Goal: Task Accomplishment & Management: Use online tool/utility

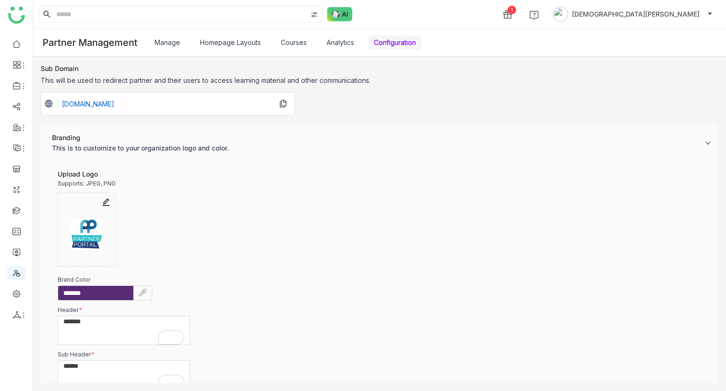
scroll to position [19, 0]
click at [19, 87] on icon at bounding box center [17, 85] width 9 height 9
click at [64, 138] on link "Library" at bounding box center [65, 140] width 61 height 7
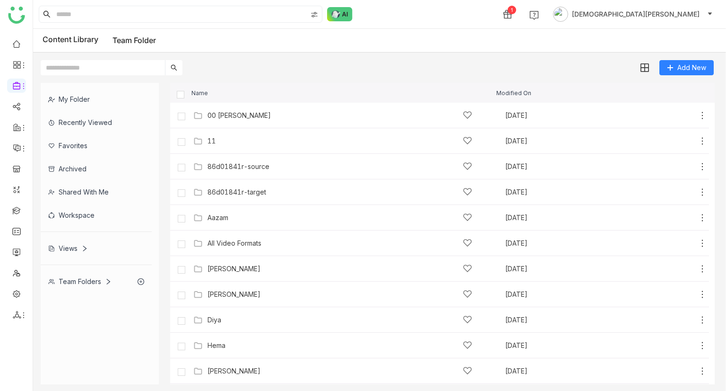
click at [67, 240] on div "Views" at bounding box center [96, 247] width 111 height 23
click at [76, 243] on div "Views" at bounding box center [96, 247] width 111 height 23
click at [73, 245] on div "My Folder Recently Viewed Favorites Archived Shared with me Workspace Views Tea…" at bounding box center [100, 188] width 118 height 210
click at [75, 249] on div "My Folder Recently Viewed Favorites Archived Shared with me Workspace Views Tea…" at bounding box center [100, 188] width 118 height 210
click at [75, 264] on div at bounding box center [96, 264] width 111 height 0
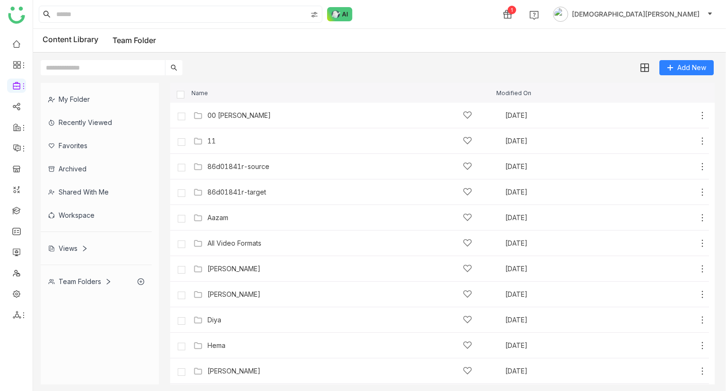
click at [88, 272] on div "Team Folders" at bounding box center [96, 281] width 111 height 23
click at [6, 210] on ul at bounding box center [16, 179] width 33 height 298
click at [12, 209] on link at bounding box center [16, 210] width 9 height 8
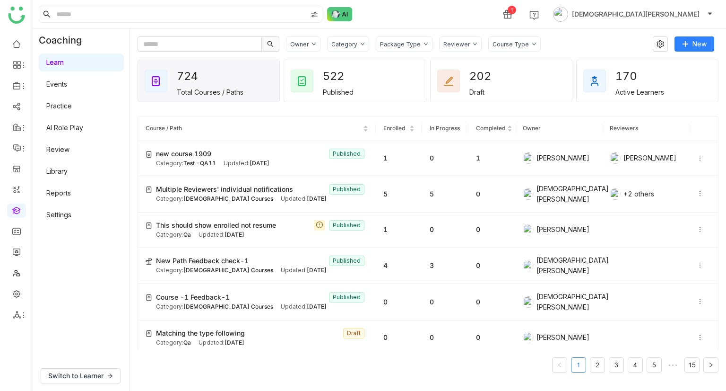
click at [83, 124] on link "AI Role Play" at bounding box center [64, 127] width 37 height 8
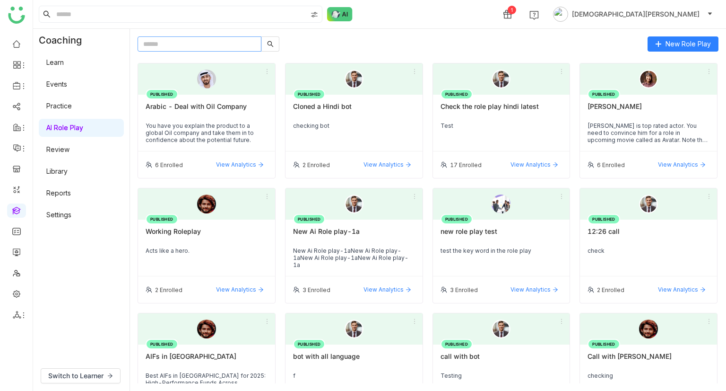
click at [226, 47] on input "text" at bounding box center [200, 43] width 124 height 15
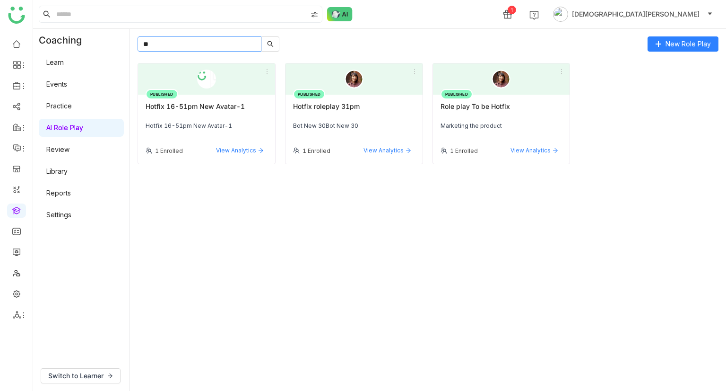
type input "**"
click at [202, 107] on div "Hotfix 16-51pm New Avatar-1" at bounding box center [207, 110] width 122 height 16
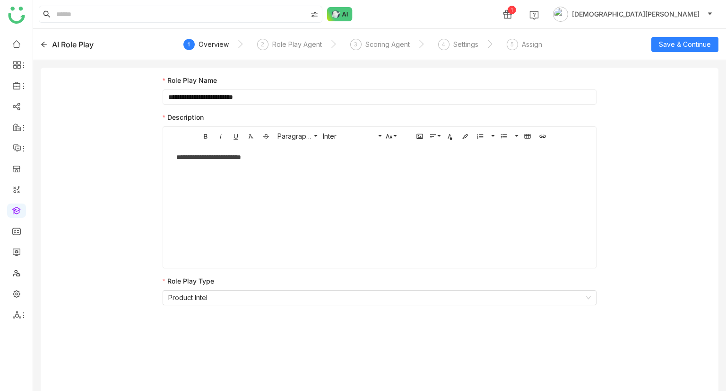
click at [503, 49] on nz-steps "1 Overview 2 Role Play Agent 3 Scoring Agent 4 Settings 5 Assign" at bounding box center [380, 44] width 382 height 23
click at [518, 45] on div "5 Assign" at bounding box center [524, 47] width 35 height 17
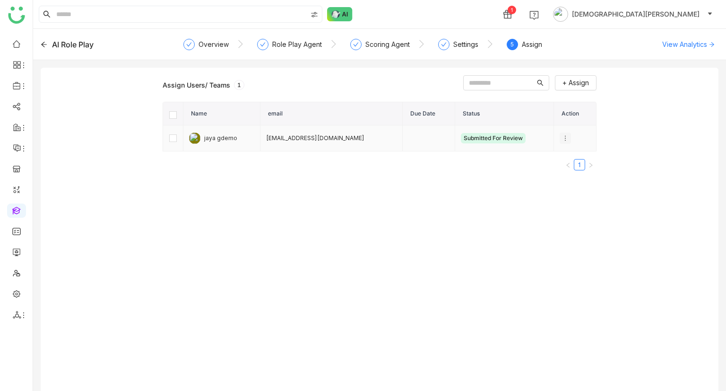
click at [562, 138] on icon at bounding box center [565, 138] width 7 height 7
click at [579, 156] on span "Unenroll" at bounding box center [577, 155] width 35 height 10
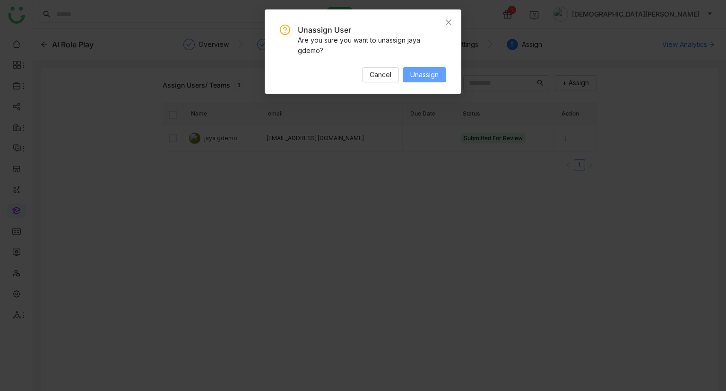
click at [422, 80] on span "Unassign" at bounding box center [424, 75] width 28 height 10
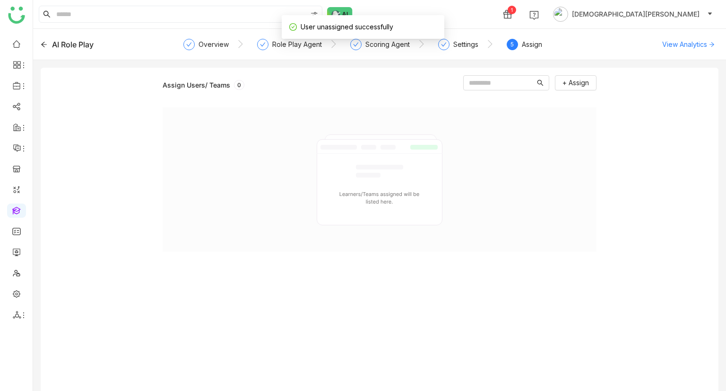
click at [17, 210] on link at bounding box center [16, 210] width 9 height 8
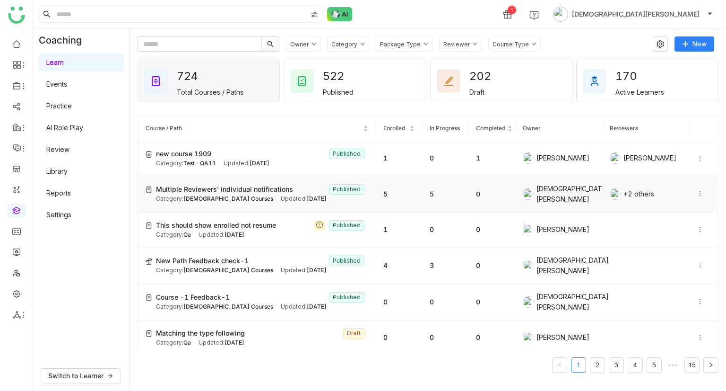
click at [242, 190] on span "Multiple Reviewers' individual notifications" at bounding box center [224, 189] width 137 height 10
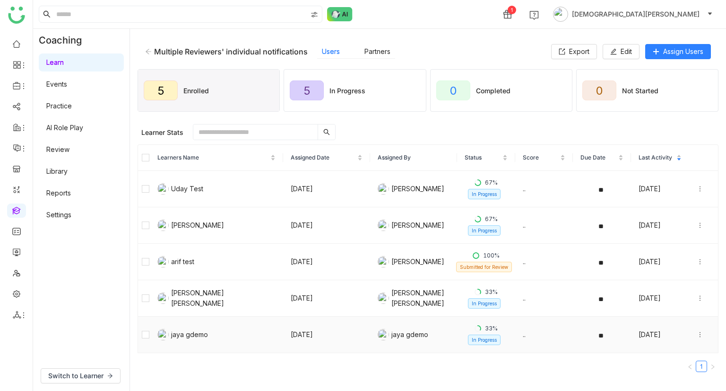
click at [697, 334] on icon at bounding box center [700, 334] width 7 height 7
click at [647, 298] on div "Unenroll" at bounding box center [639, 298] width 36 height 10
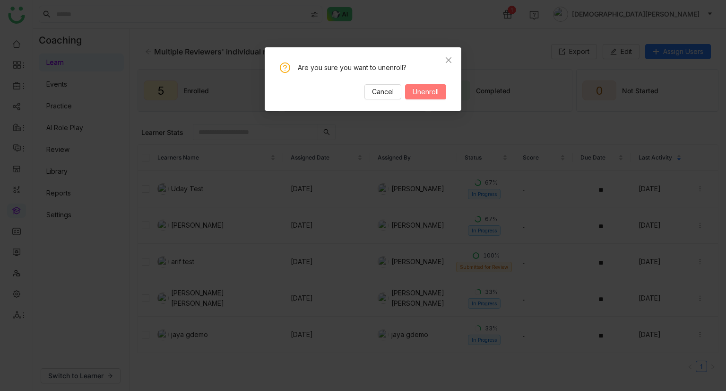
click at [426, 94] on span "Unenroll" at bounding box center [426, 92] width 26 height 10
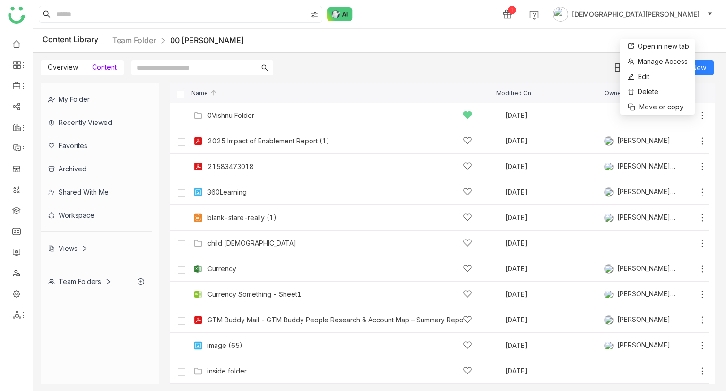
click at [65, 98] on div "My Folder" at bounding box center [96, 98] width 111 height 23
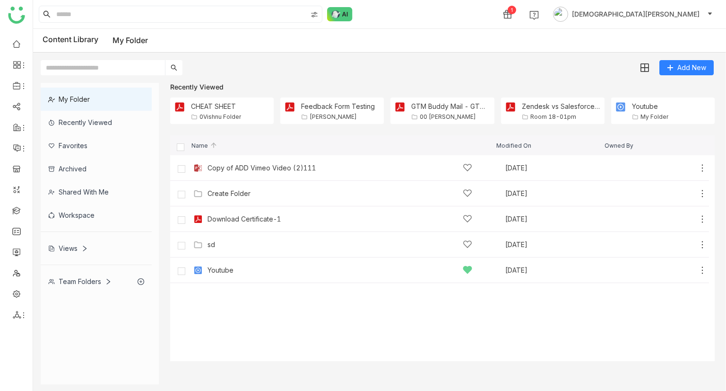
click at [75, 285] on div "Team Folders" at bounding box center [96, 281] width 111 height 23
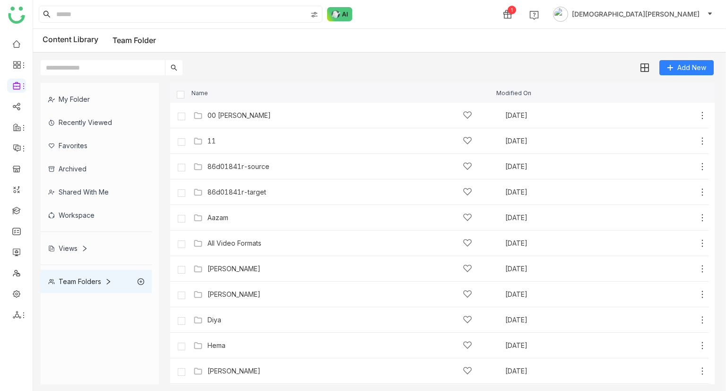
click at [69, 248] on div "Views" at bounding box center [68, 248] width 40 height 8
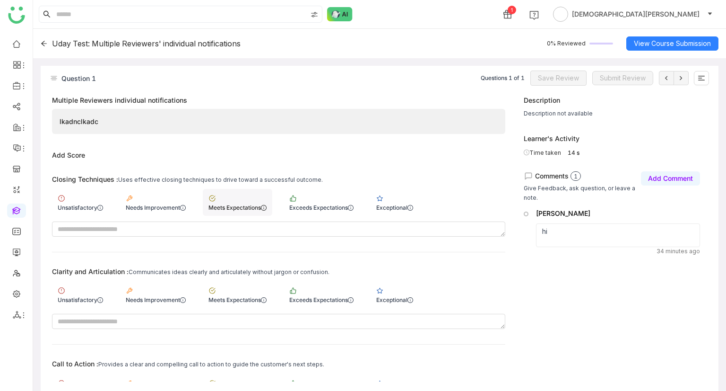
click at [235, 201] on div "Meets Expectations" at bounding box center [238, 202] width 70 height 27
click at [317, 296] on div "Exceeds Expectations" at bounding box center [321, 299] width 64 height 7
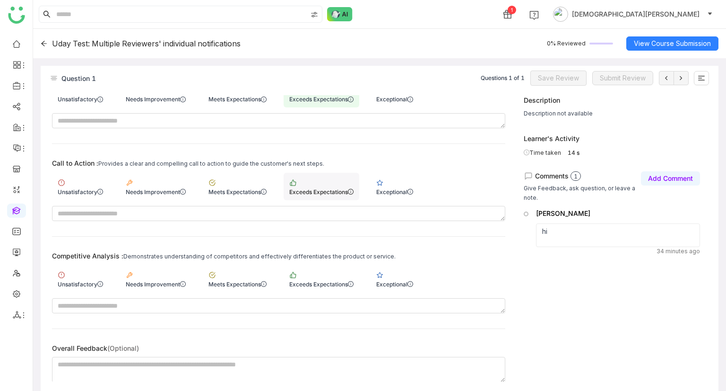
drag, startPoint x: 314, startPoint y: 188, endPoint x: 301, endPoint y: 192, distance: 13.5
click at [313, 188] on div "Exceeds Expectations" at bounding box center [321, 191] width 64 height 7
click at [244, 276] on div "Meets Expectations" at bounding box center [238, 278] width 70 height 27
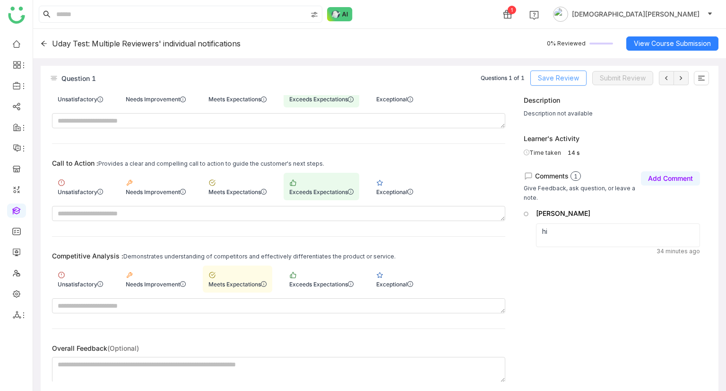
click at [566, 74] on span "Save Review" at bounding box center [558, 78] width 41 height 10
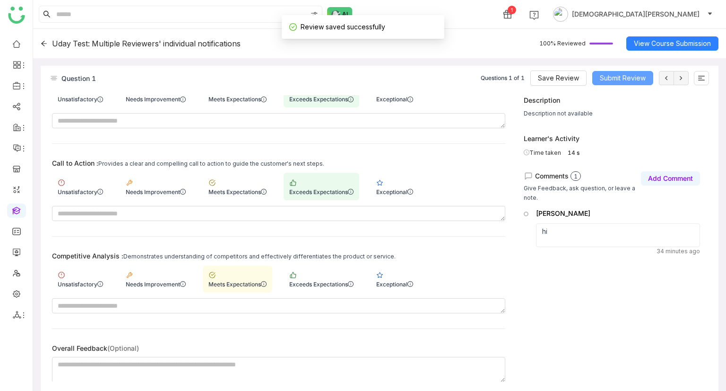
click at [632, 71] on button "Submit Review" at bounding box center [623, 78] width 61 height 14
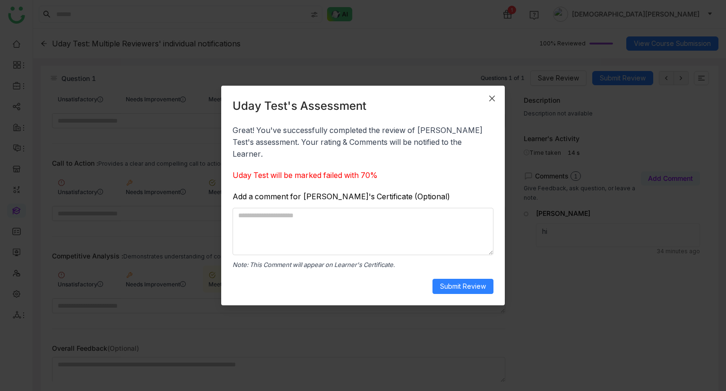
click at [490, 110] on span "Close" at bounding box center [493, 99] width 26 height 26
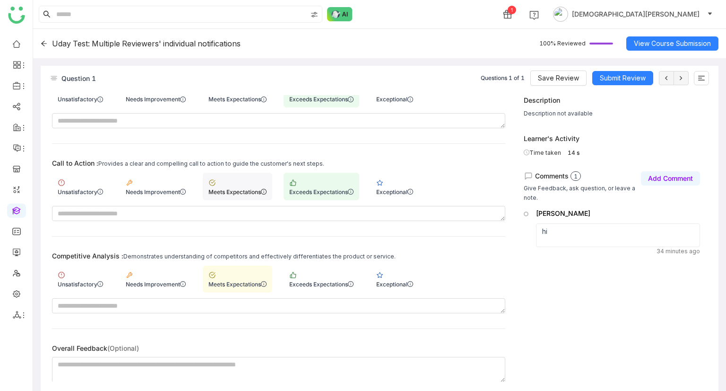
click at [230, 181] on div "Meets Expectations" at bounding box center [238, 186] width 70 height 27
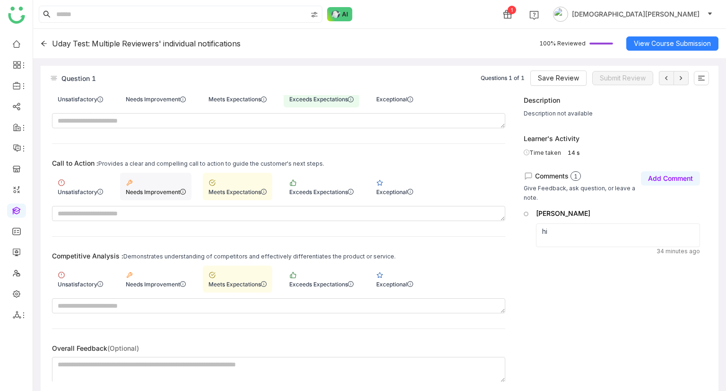
click at [177, 190] on div "Needs Improvement" at bounding box center [156, 191] width 60 height 7
click at [562, 83] on button "Save Review" at bounding box center [559, 77] width 56 height 15
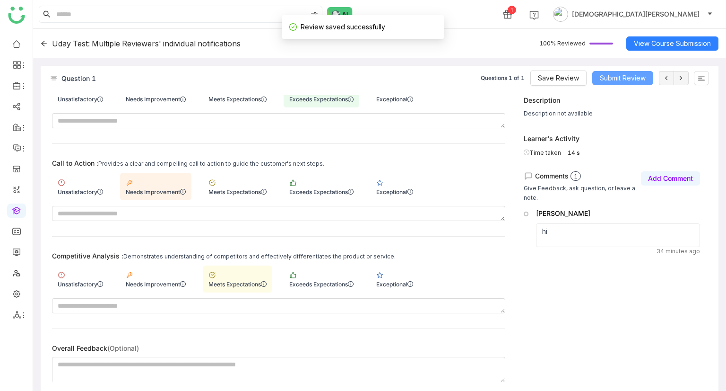
click at [622, 71] on button "Submit Review" at bounding box center [623, 78] width 61 height 14
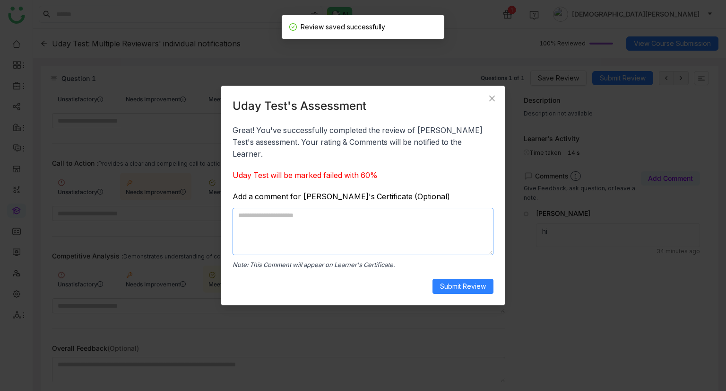
click at [407, 216] on textarea at bounding box center [363, 231] width 261 height 47
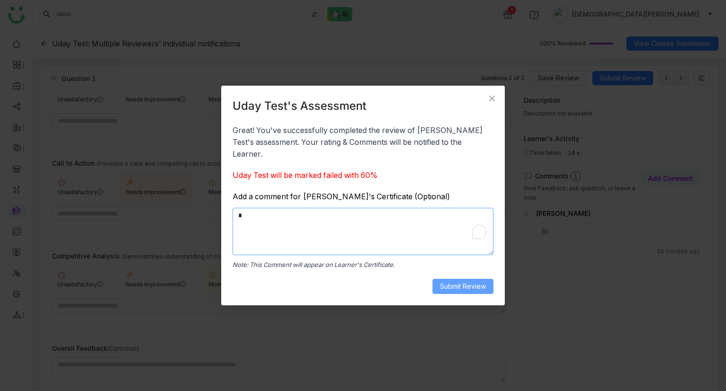
type textarea "*"
click at [466, 285] on button "Submit Review" at bounding box center [463, 286] width 61 height 15
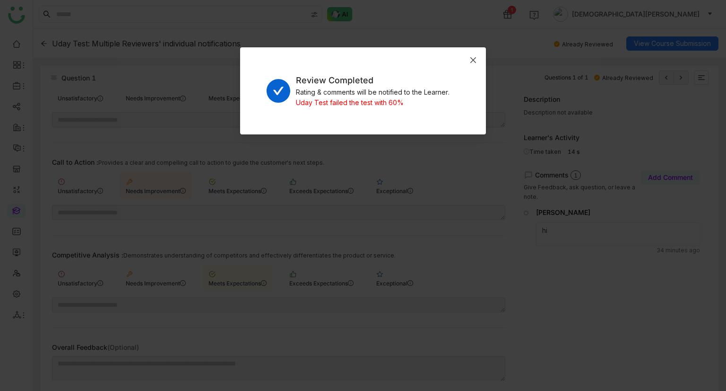
click at [481, 63] on span "Close" at bounding box center [474, 60] width 26 height 26
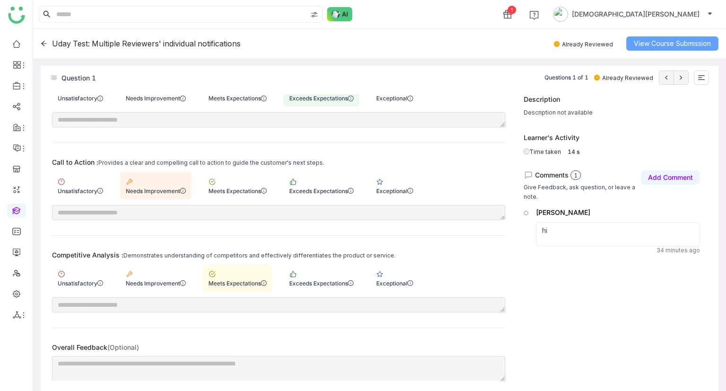
click at [666, 50] on button "View Course Submission" at bounding box center [673, 43] width 92 height 14
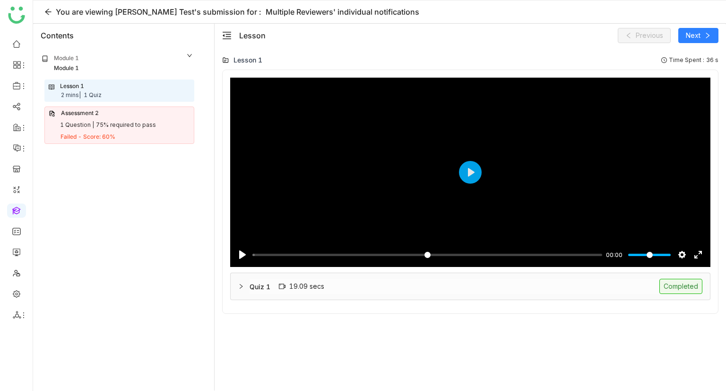
click at [56, 9] on div "You are viewing Uday Test's submission for :" at bounding box center [158, 11] width 205 height 11
click at [48, 12] on icon at bounding box center [48, 12] width 8 height 8
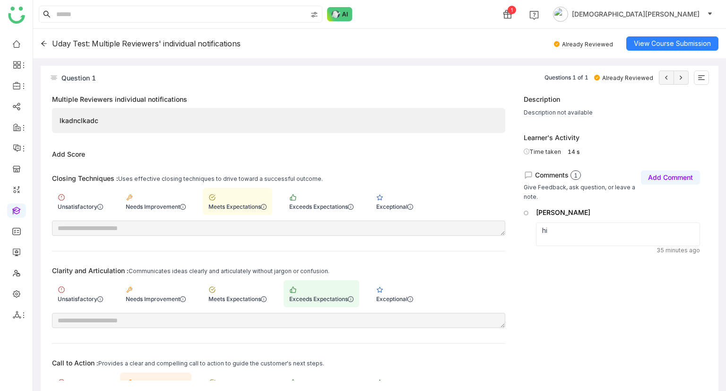
click at [42, 43] on icon at bounding box center [44, 43] width 6 height 5
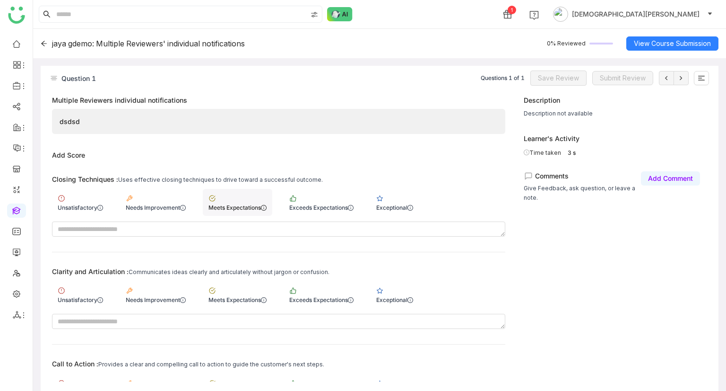
click at [233, 203] on div "Meets Expectations" at bounding box center [238, 202] width 70 height 27
click at [244, 283] on div "Meets Expectations" at bounding box center [238, 294] width 70 height 27
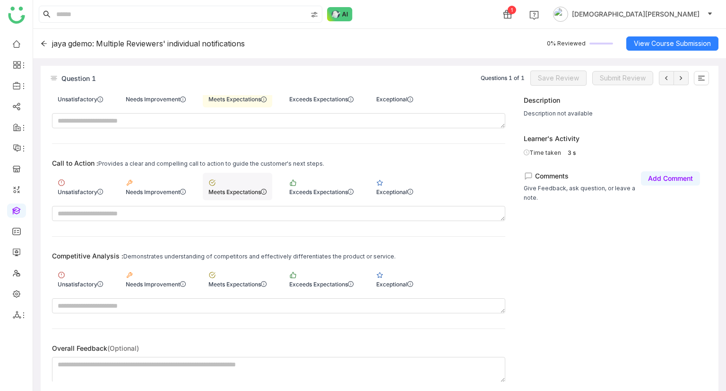
click at [244, 188] on div "Meets Expectations" at bounding box center [238, 191] width 58 height 7
click at [307, 269] on div "Exceeds Expectations" at bounding box center [322, 278] width 76 height 27
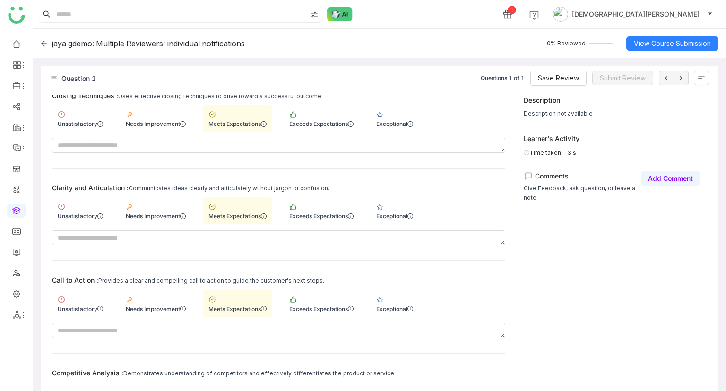
scroll to position [0, 0]
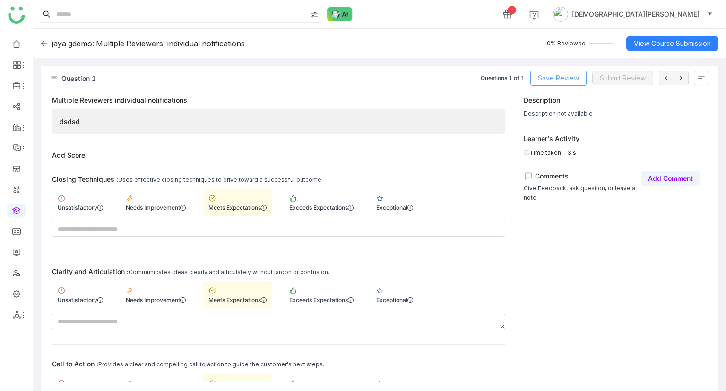
click at [550, 83] on span "Save Review" at bounding box center [558, 78] width 41 height 10
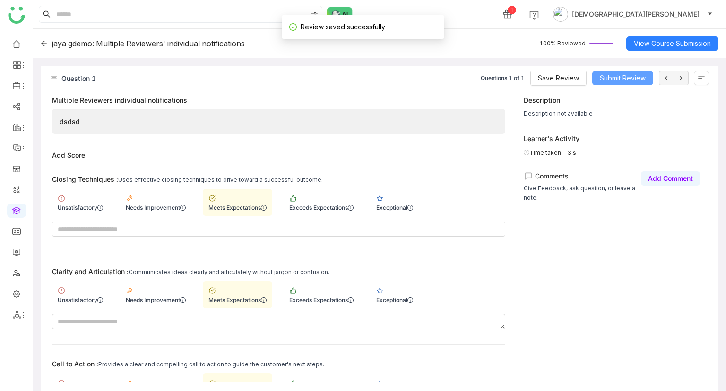
click at [633, 82] on span "Submit Review" at bounding box center [623, 78] width 46 height 10
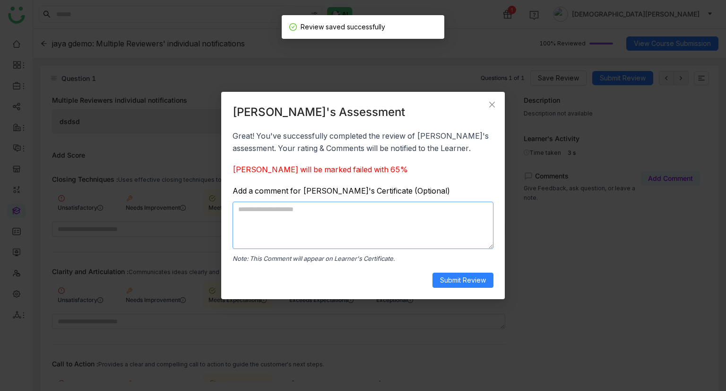
click at [404, 234] on textarea at bounding box center [363, 224] width 261 height 47
type textarea "*"
click at [466, 279] on span "Submit Review" at bounding box center [463, 280] width 46 height 10
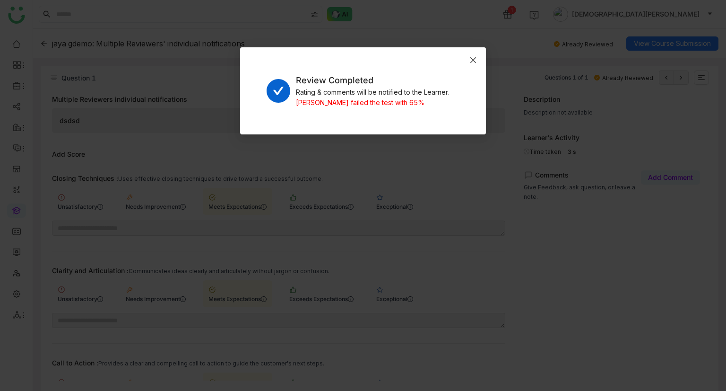
click at [483, 59] on span "Close" at bounding box center [474, 60] width 26 height 26
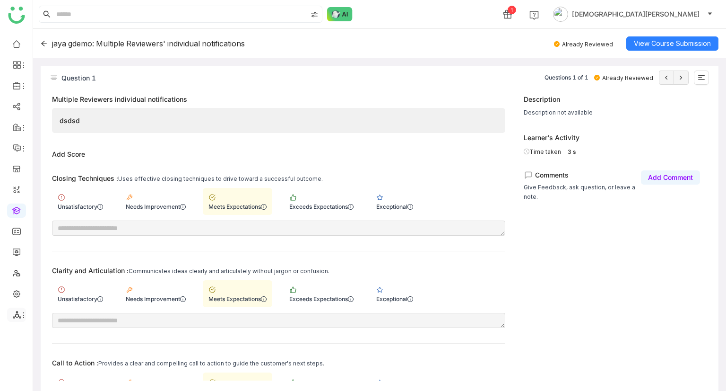
click at [17, 315] on icon at bounding box center [17, 314] width 9 height 9
click at [56, 297] on link "List" at bounding box center [67, 300] width 65 height 7
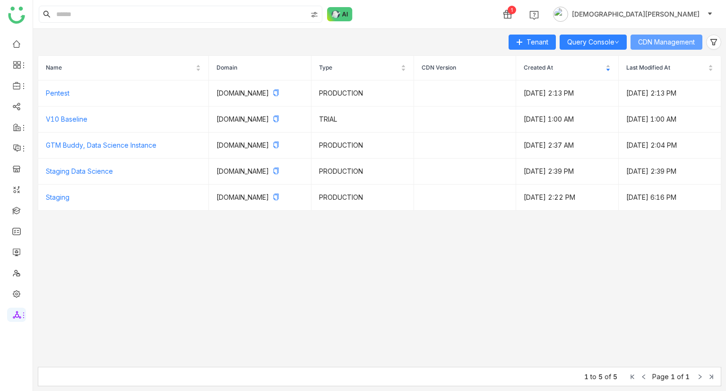
click at [668, 44] on span "CDN Management" at bounding box center [666, 42] width 57 height 10
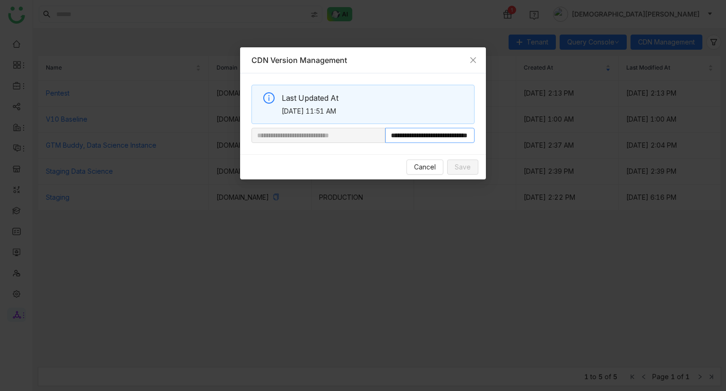
scroll to position [0, 41]
drag, startPoint x: 419, startPoint y: 136, endPoint x: 585, endPoint y: 140, distance: 166.0
click at [585, 140] on nz-modal-container "**********" at bounding box center [363, 195] width 726 height 391
paste input "**********"
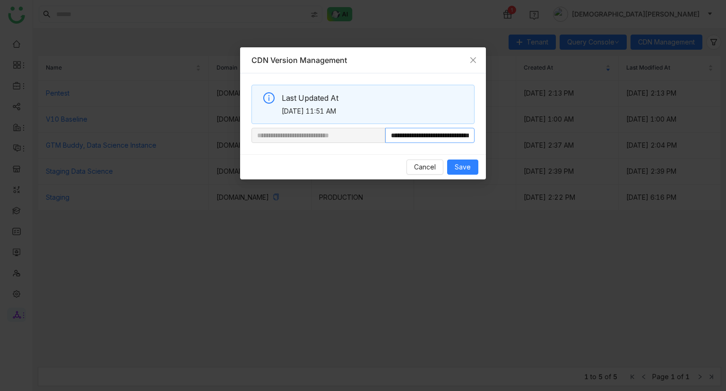
scroll to position [0, 47]
type input "**********"
click at [462, 163] on span "Save" at bounding box center [463, 167] width 16 height 10
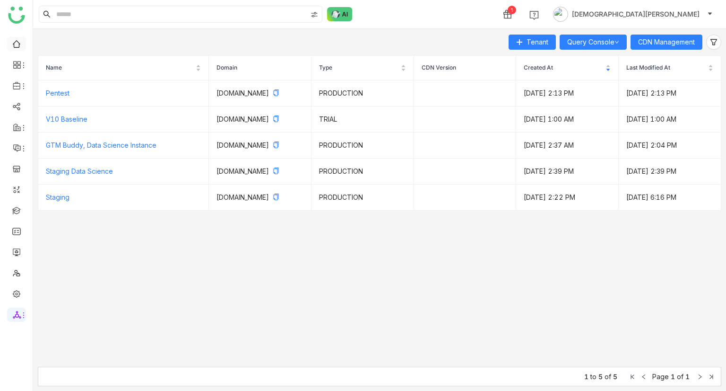
click at [14, 41] on link at bounding box center [16, 43] width 9 height 8
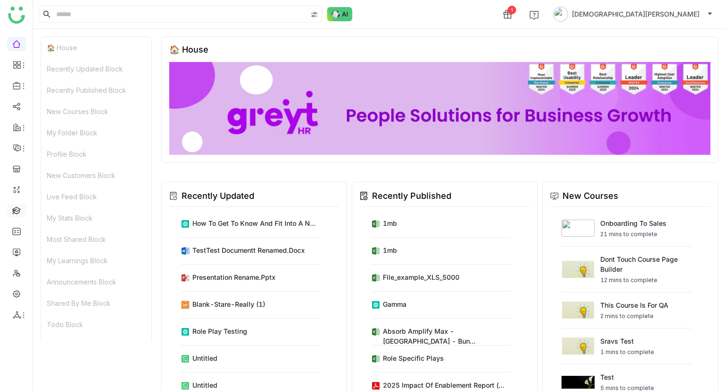
click at [12, 209] on link at bounding box center [16, 210] width 9 height 8
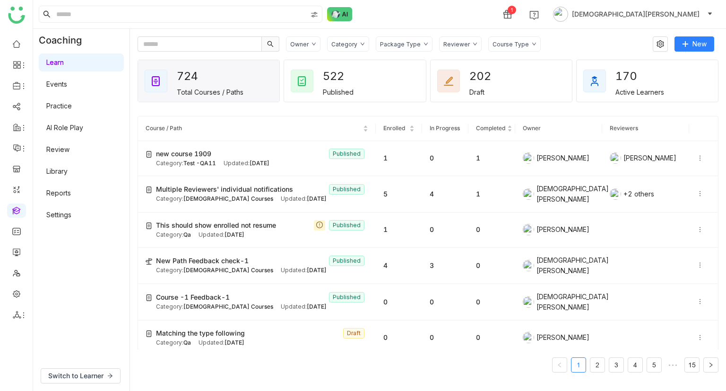
click at [79, 131] on link "AI Role Play" at bounding box center [64, 127] width 37 height 8
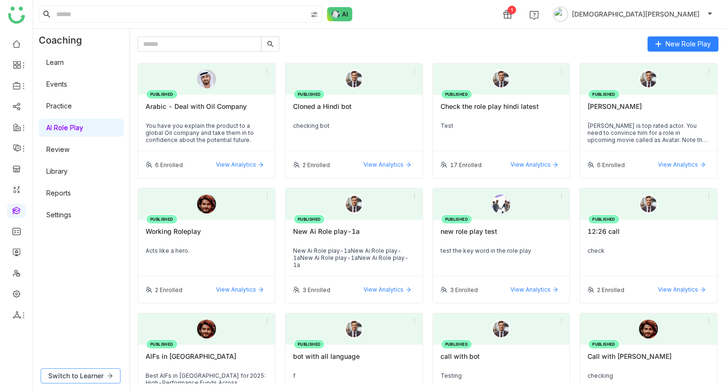
click at [91, 371] on span "Switch to Learner" at bounding box center [75, 375] width 55 height 10
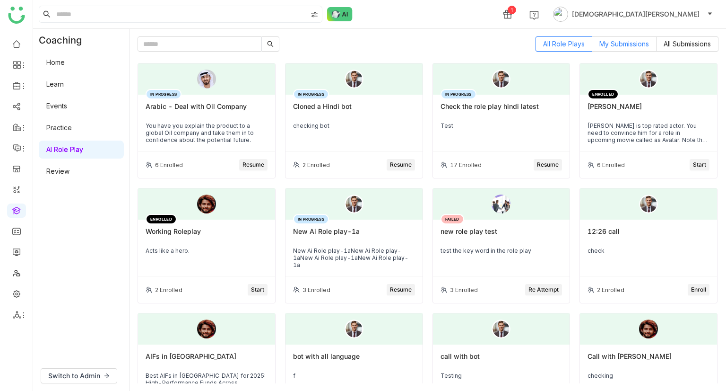
click at [616, 41] on span "My Submissions" at bounding box center [625, 44] width 50 height 8
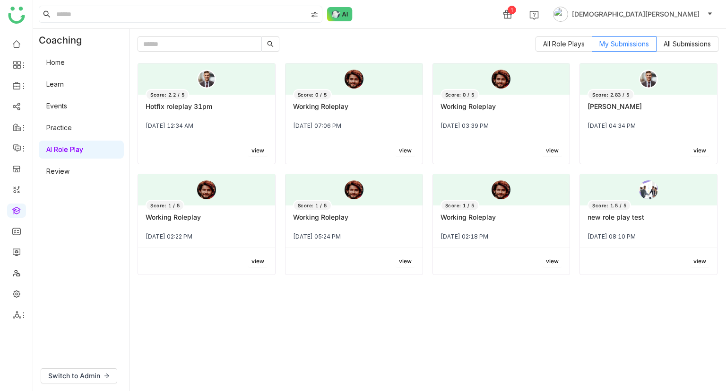
click at [363, 98] on div "Score: 0 / 5 Working Roleplay [DATE] 07:06 PM" at bounding box center [354, 116] width 137 height 43
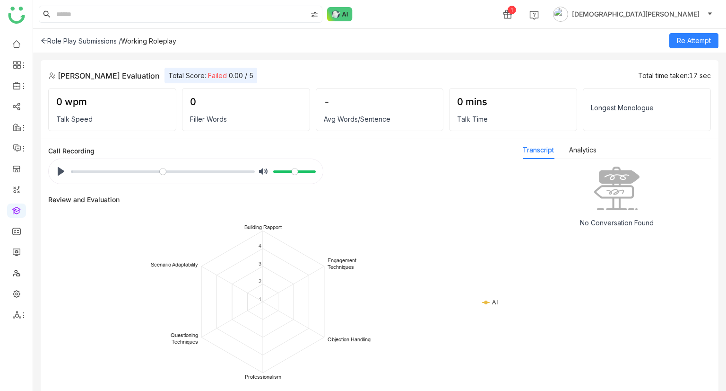
click at [47, 38] on div "Role Play Submissions /" at bounding box center [81, 41] width 80 height 8
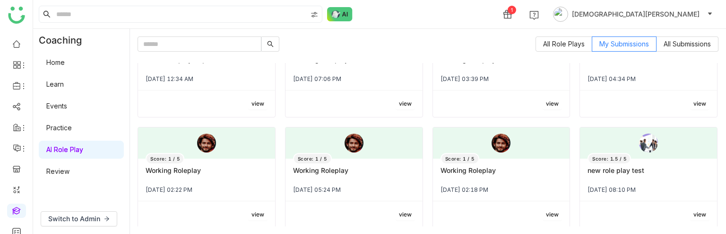
scroll to position [48, 0]
click at [563, 43] on span "All Role Plays" at bounding box center [564, 44] width 42 height 8
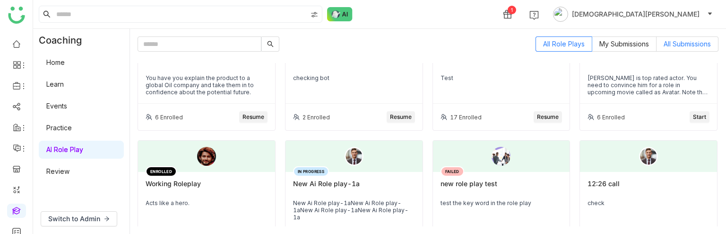
click at [677, 39] on label "All Submissions" at bounding box center [688, 43] width 62 height 15
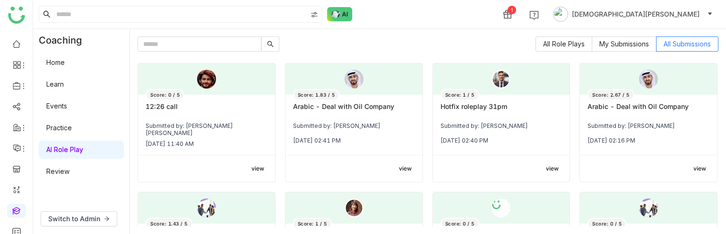
click at [204, 110] on div "12:26 call" at bounding box center [207, 110] width 122 height 16
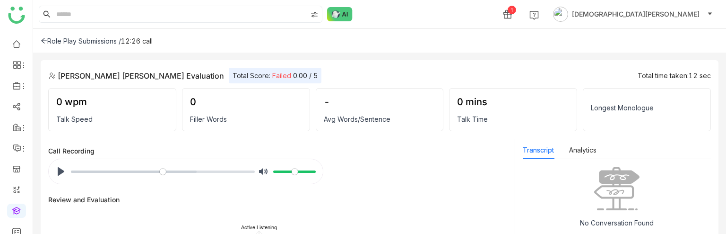
click at [44, 37] on icon at bounding box center [44, 40] width 7 height 7
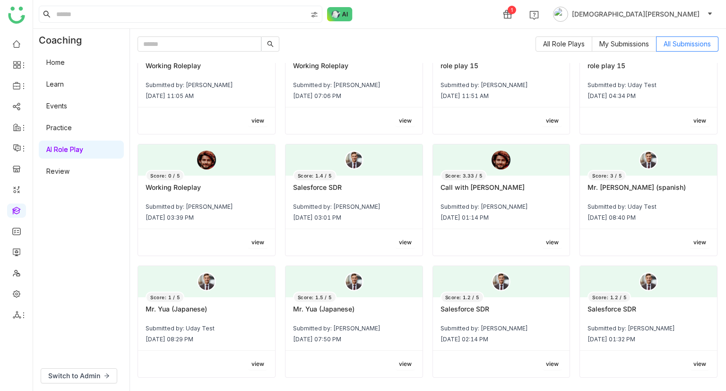
scroll to position [662, 0]
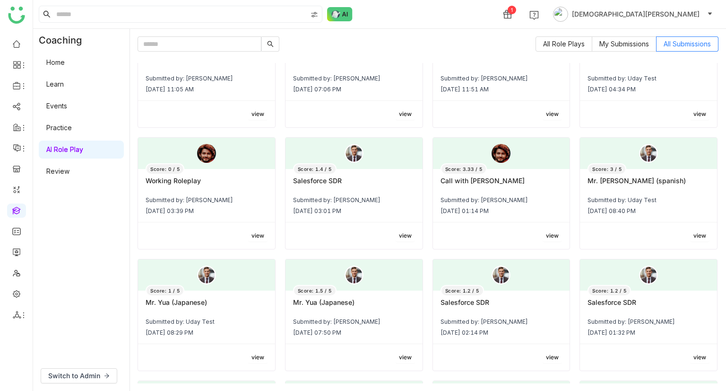
click at [638, 35] on div "All Role Plays My Submissions All Submissions Score: 0 / 5 12:26 call Submitted…" at bounding box center [428, 210] width 596 height 362
click at [635, 38] on label "My Submissions" at bounding box center [625, 43] width 64 height 15
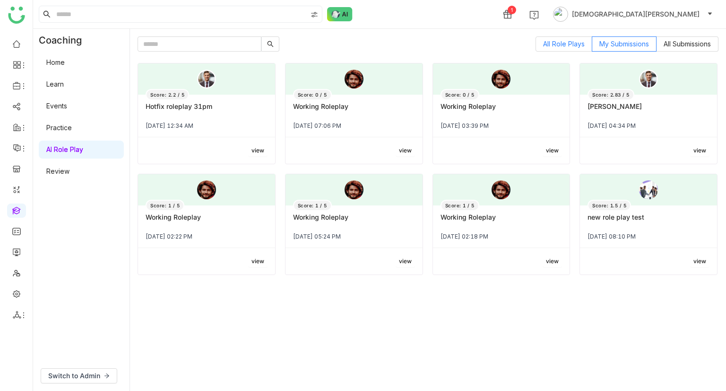
click at [572, 45] on span "All Role Plays" at bounding box center [564, 44] width 42 height 8
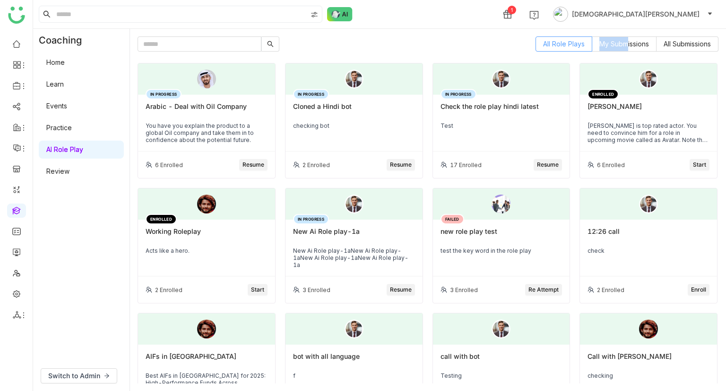
drag, startPoint x: 624, startPoint y: 41, endPoint x: 543, endPoint y: 48, distance: 81.2
click at [543, 48] on nz-radio-group "All Role Plays My Submissions All Submissions" at bounding box center [627, 43] width 183 height 15
click at [253, 169] on button "Resume" at bounding box center [253, 164] width 28 height 11
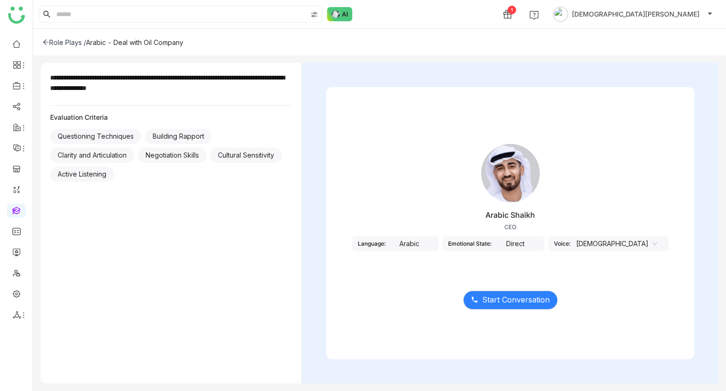
click at [431, 243] on div "Arabic" at bounding box center [409, 243] width 47 height 15
click at [433, 244] on div "Arabic" at bounding box center [409, 243] width 47 height 15
click at [528, 243] on div "Direct" at bounding box center [515, 243] width 47 height 15
click at [532, 302] on span "Start Conversation" at bounding box center [516, 300] width 68 height 12
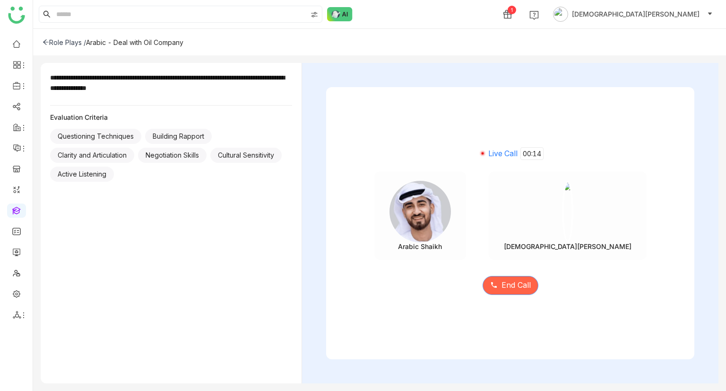
click at [498, 294] on button "End Call" at bounding box center [511, 285] width 56 height 19
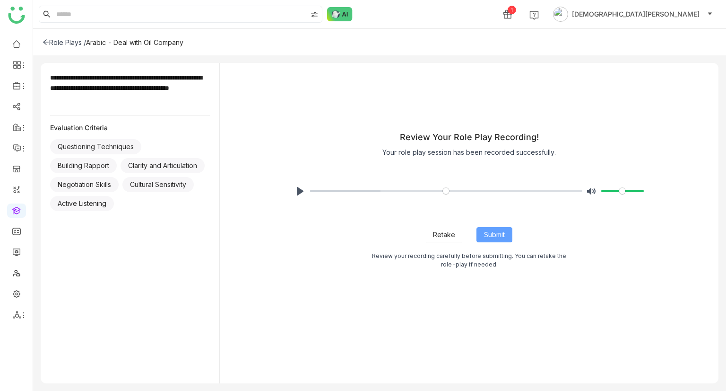
click at [503, 230] on span "Submit" at bounding box center [494, 234] width 21 height 10
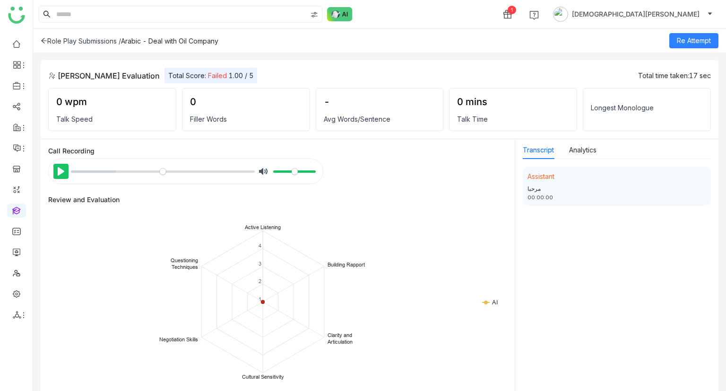
click at [65, 169] on button "Pause Play" at bounding box center [60, 171] width 15 height 15
click at [58, 169] on button "Pause Play" at bounding box center [60, 171] width 15 height 15
type input "*****"
click at [64, 38] on div "Role Play Submissions /" at bounding box center [81, 41] width 80 height 8
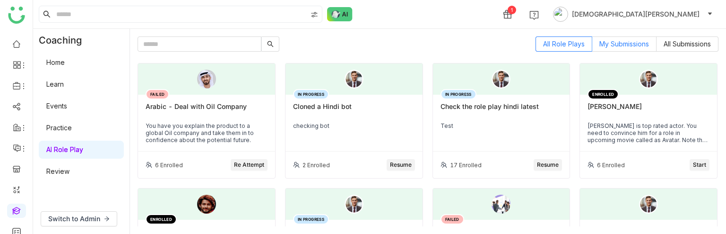
click at [628, 48] on label "My Submissions" at bounding box center [625, 43] width 64 height 15
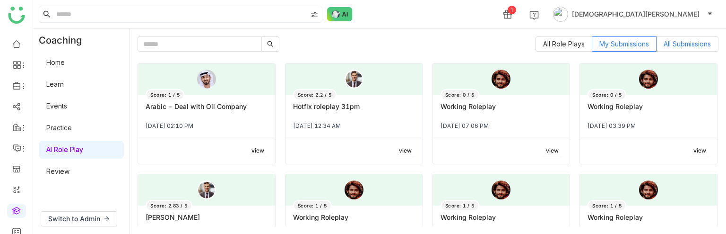
click at [683, 45] on span "All Submissions" at bounding box center [687, 44] width 47 height 8
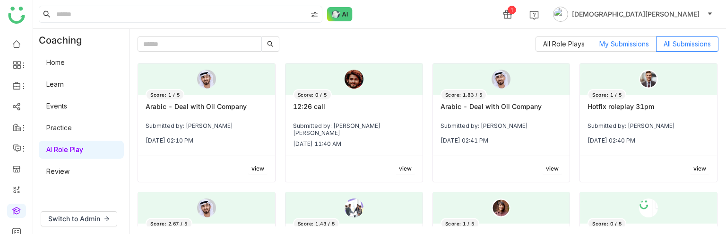
click at [637, 37] on label "My Submissions" at bounding box center [625, 43] width 64 height 15
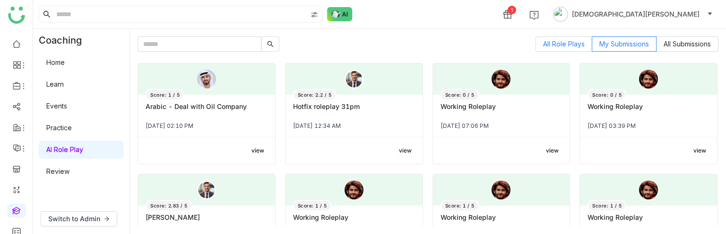
click at [553, 43] on span "All Role Plays" at bounding box center [564, 44] width 42 height 8
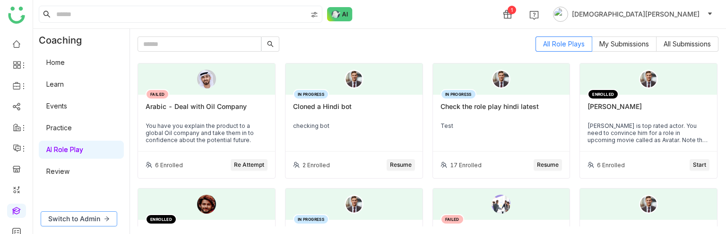
click at [66, 220] on span "Switch to Admin" at bounding box center [74, 218] width 52 height 10
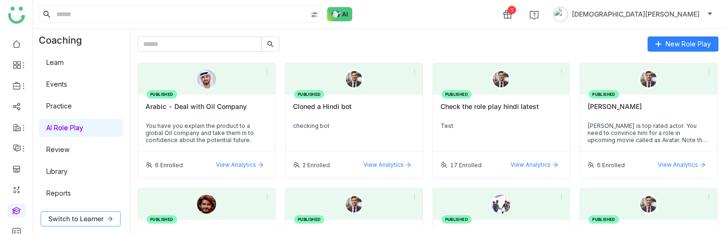
click at [66, 220] on span "Switch to Learner" at bounding box center [75, 218] width 55 height 10
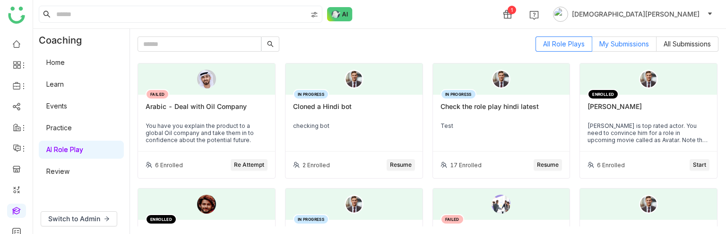
click at [605, 51] on label "My Submissions" at bounding box center [625, 43] width 64 height 15
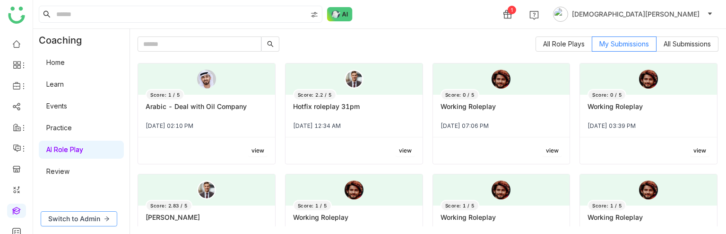
click at [67, 219] on span "Switch to Admin" at bounding box center [74, 218] width 52 height 10
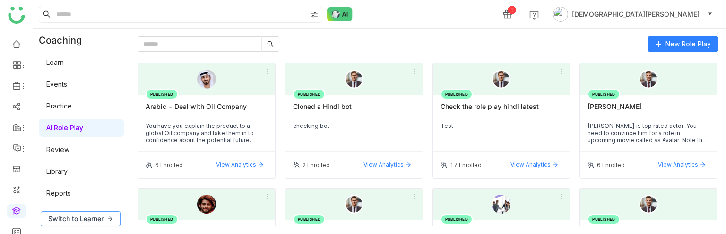
click at [67, 219] on span "Switch to Learner" at bounding box center [75, 218] width 55 height 10
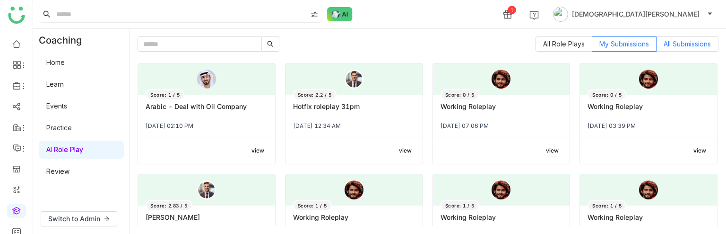
click at [694, 44] on span "All Submissions" at bounding box center [687, 44] width 47 height 8
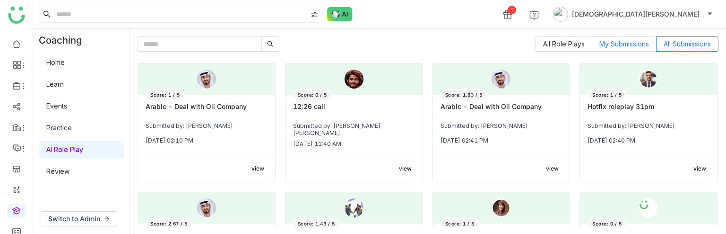
click at [611, 38] on label "My Submissions" at bounding box center [625, 43] width 64 height 15
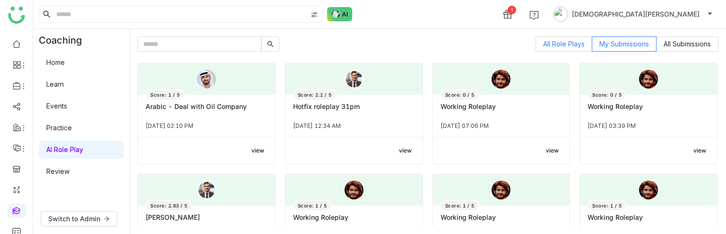
click at [560, 38] on label "All Role Plays" at bounding box center [564, 43] width 57 height 15
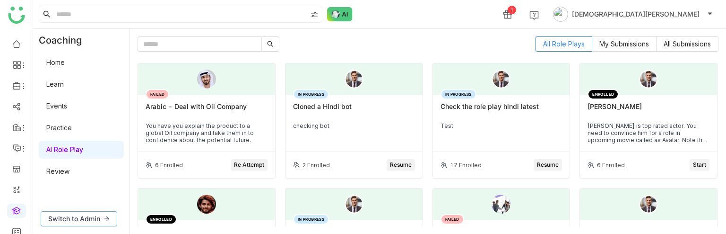
click at [74, 219] on span "Switch to Admin" at bounding box center [74, 218] width 52 height 10
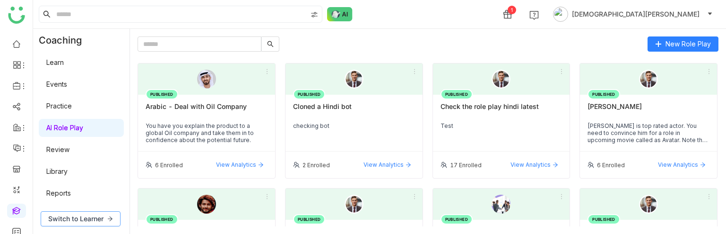
click at [74, 219] on span "Switch to Learner" at bounding box center [75, 218] width 55 height 10
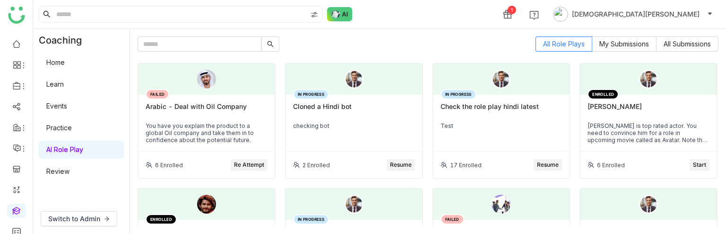
click at [246, 163] on span "Re Attempt" at bounding box center [249, 164] width 30 height 9
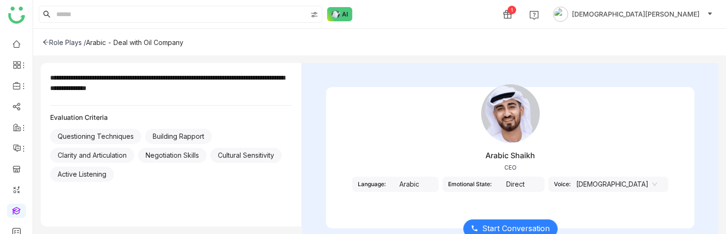
click at [523, 226] on span "Start Conversation" at bounding box center [516, 228] width 68 height 12
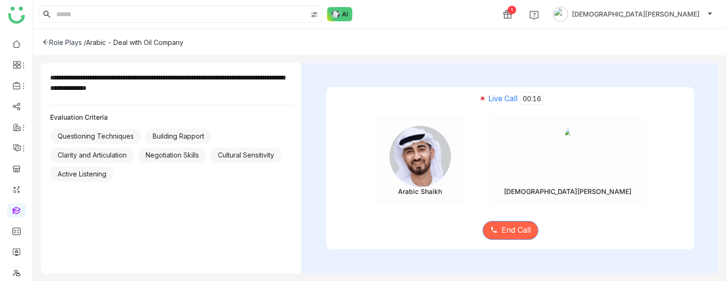
click at [517, 226] on span "End Call" at bounding box center [516, 230] width 29 height 12
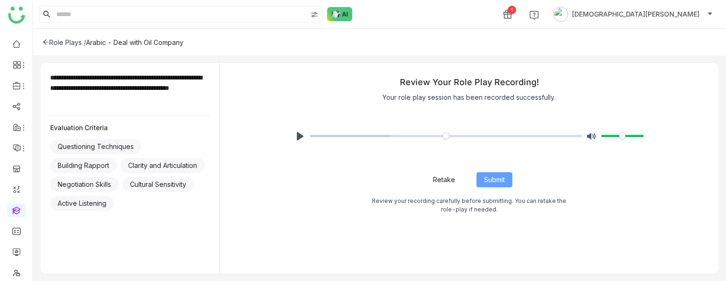
click at [504, 181] on span "Submit" at bounding box center [494, 180] width 21 height 10
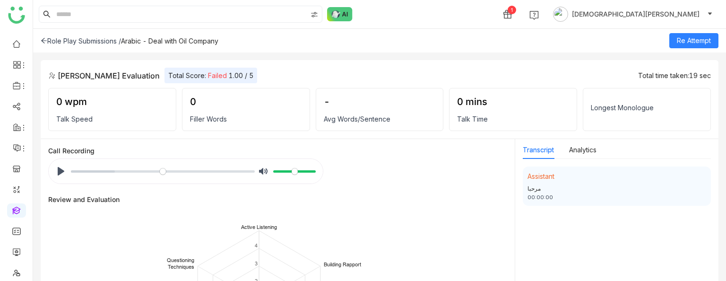
click at [48, 37] on div "Role Play Submissions /" at bounding box center [81, 41] width 80 height 8
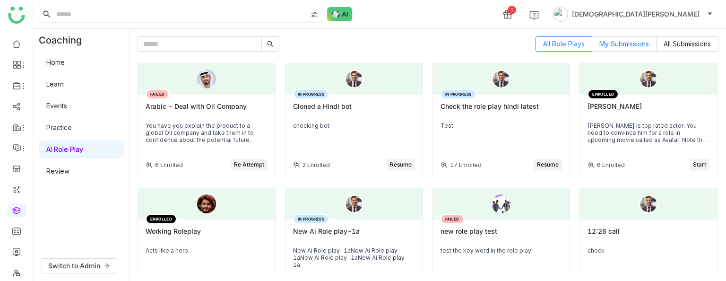
click at [614, 46] on span "My Submissions" at bounding box center [625, 44] width 50 height 8
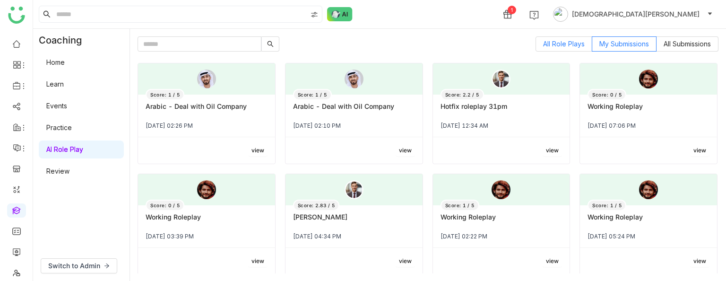
click at [563, 47] on span "All Role Plays" at bounding box center [564, 44] width 42 height 8
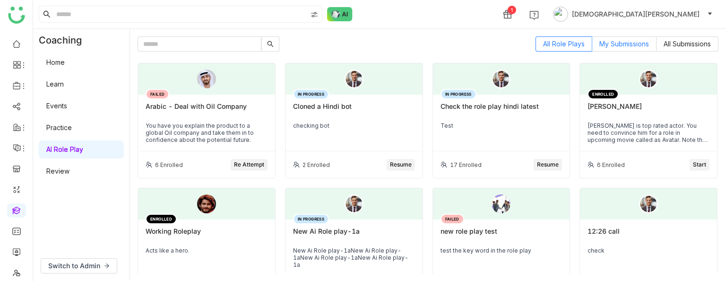
click at [600, 43] on span "My Submissions" at bounding box center [625, 44] width 50 height 8
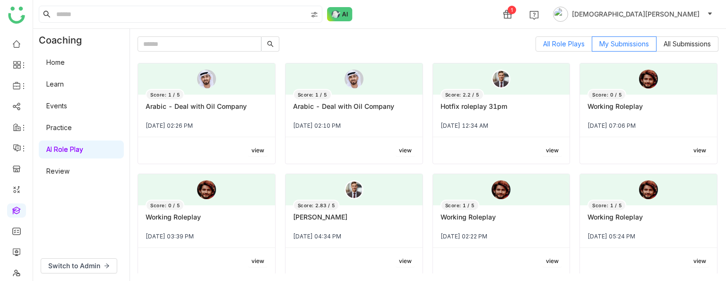
click at [557, 40] on span "All Role Plays" at bounding box center [564, 44] width 42 height 8
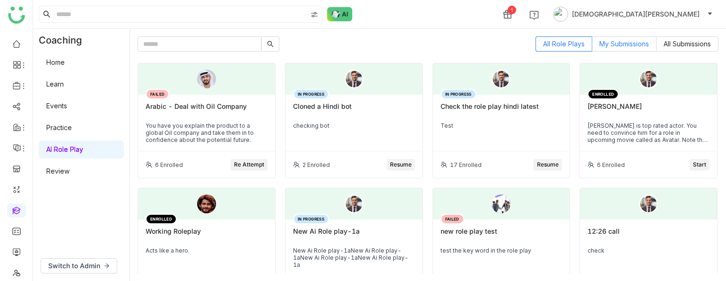
click at [605, 44] on span "My Submissions" at bounding box center [625, 44] width 50 height 8
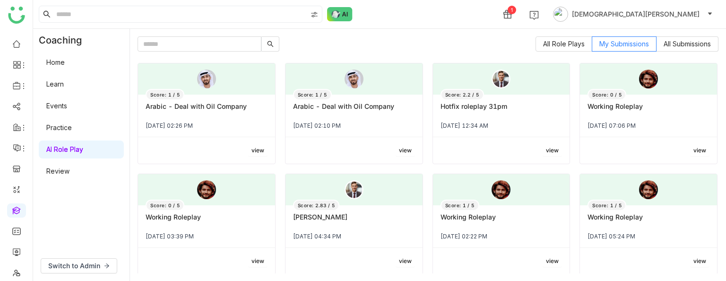
click at [244, 104] on div "Arabic - Deal with Oil Company" at bounding box center [207, 110] width 122 height 16
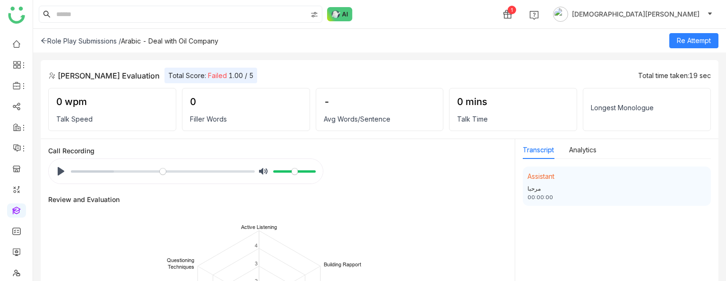
drag, startPoint x: 208, startPoint y: 76, endPoint x: 290, endPoint y: 83, distance: 82.6
click at [290, 83] on div "Vishnu Vardhan Evaluation Total Score: Failed 1.00 / 5 Total time taken: 19 sec…" at bounding box center [380, 99] width 678 height 79
click at [56, 42] on div "Role Play Submissions /" at bounding box center [81, 41] width 80 height 8
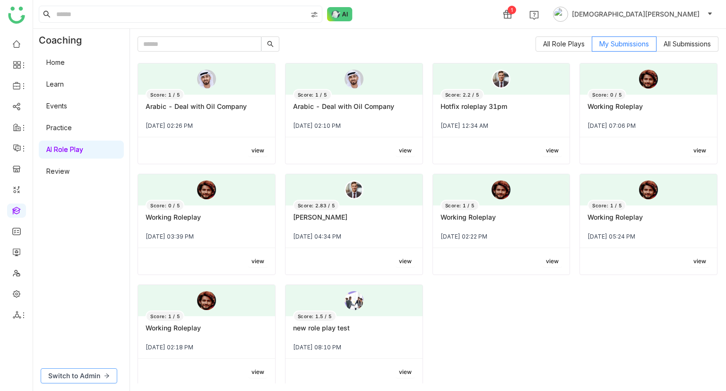
click at [81, 375] on span "Switch to Admin" at bounding box center [74, 375] width 52 height 10
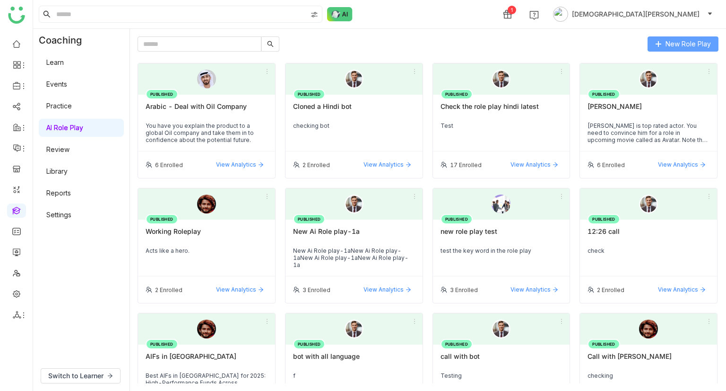
click at [693, 36] on div "New Role Play PUBLISHED Arabic - Deal with Oil Company You have you explain the…" at bounding box center [428, 210] width 596 height 362
click at [690, 48] on span "New Role Play" at bounding box center [688, 44] width 45 height 10
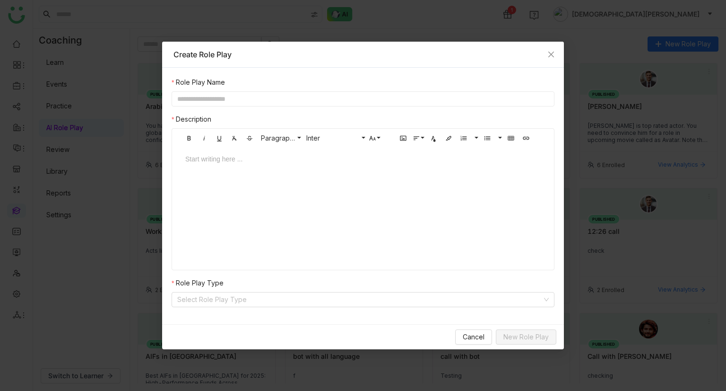
click at [205, 99] on input "text" at bounding box center [363, 98] width 383 height 15
type input "**********"
click at [329, 174] on div at bounding box center [363, 168] width 375 height 28
click at [191, 303] on input at bounding box center [359, 299] width 365 height 14
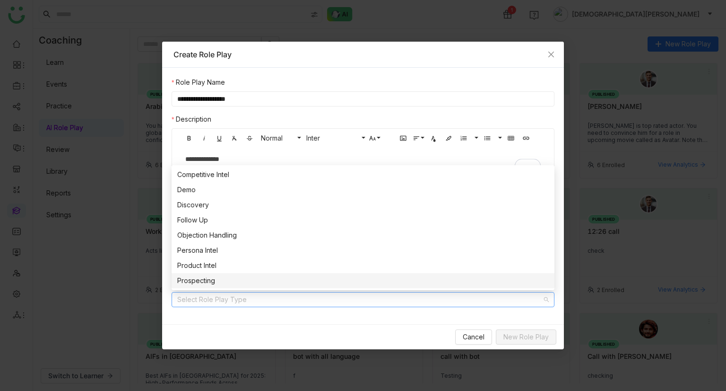
click at [225, 276] on div "Prospecting" at bounding box center [363, 280] width 372 height 10
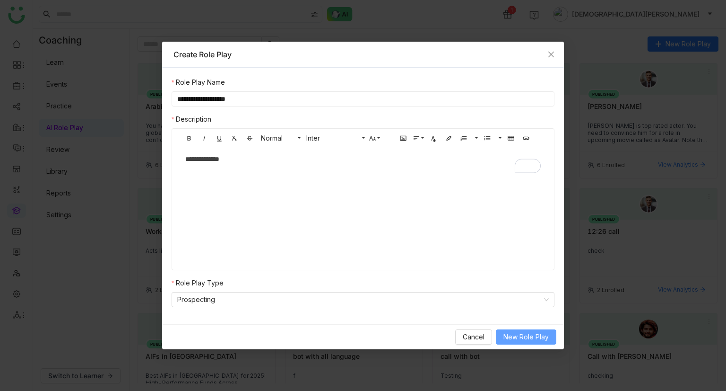
click at [515, 339] on span "New Role Play" at bounding box center [526, 337] width 45 height 10
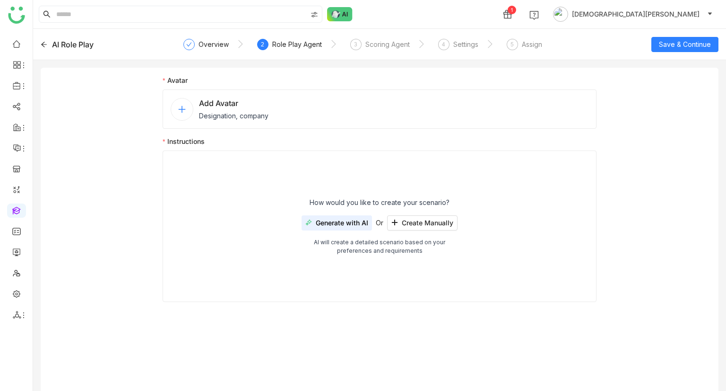
click at [230, 105] on span "Add Avatar" at bounding box center [234, 102] width 70 height 11
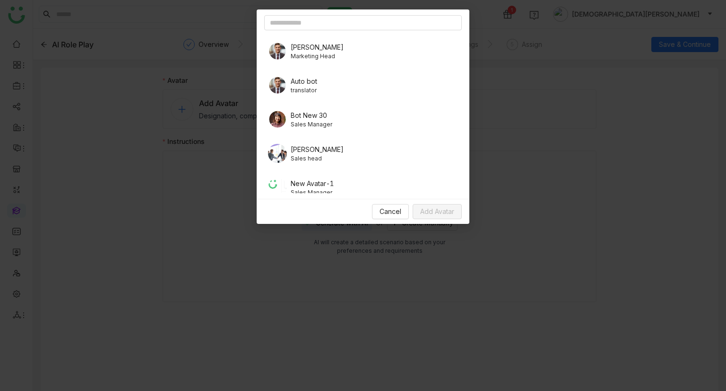
click at [316, 59] on span "Marketing Head" at bounding box center [317, 56] width 53 height 9
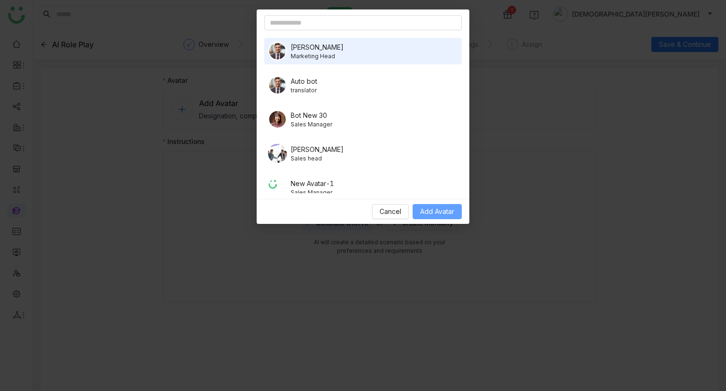
click at [454, 205] on button "Add Avatar" at bounding box center [437, 211] width 49 height 15
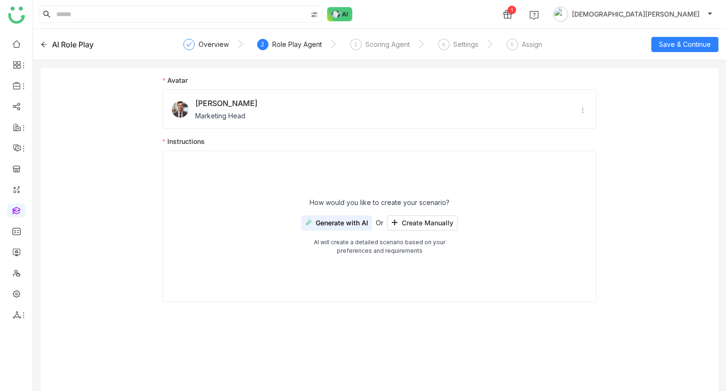
click at [351, 221] on span "Generate with AI" at bounding box center [342, 223] width 52 height 8
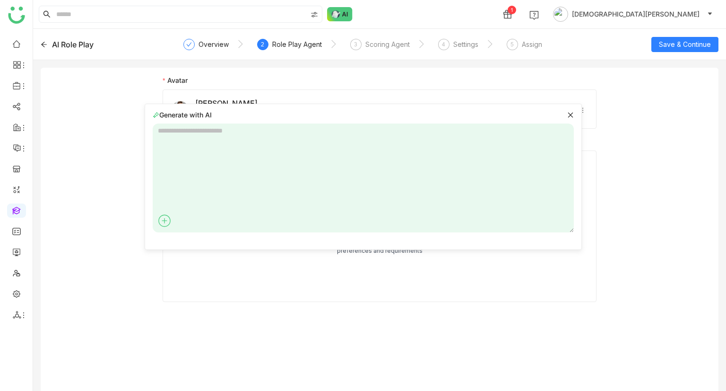
click at [253, 139] on textarea at bounding box center [363, 177] width 421 height 109
type textarea "**********"
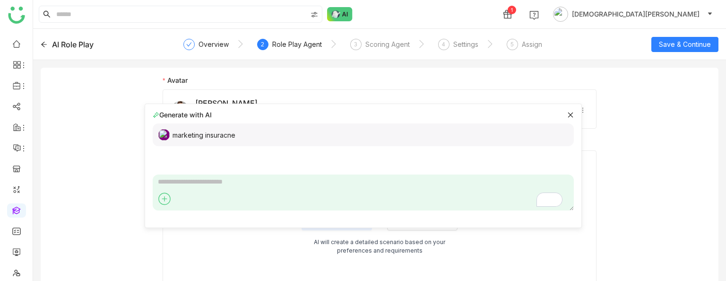
click at [567, 113] on icon at bounding box center [570, 115] width 7 height 7
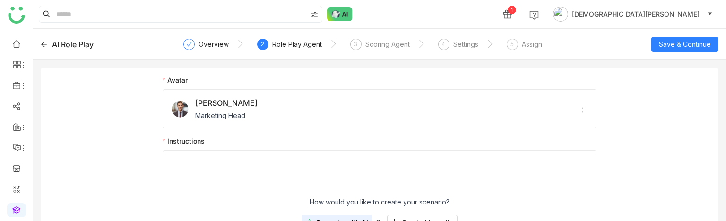
scroll to position [87, 0]
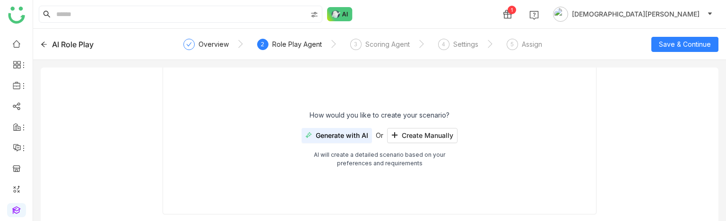
click at [338, 138] on span "Generate with AI" at bounding box center [342, 136] width 52 height 8
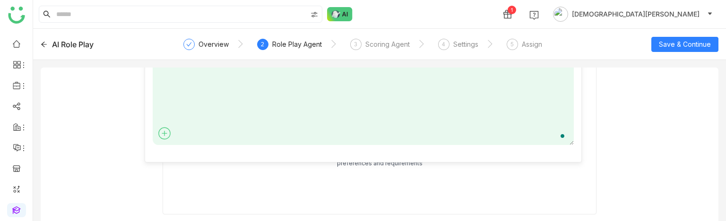
scroll to position [11, 0]
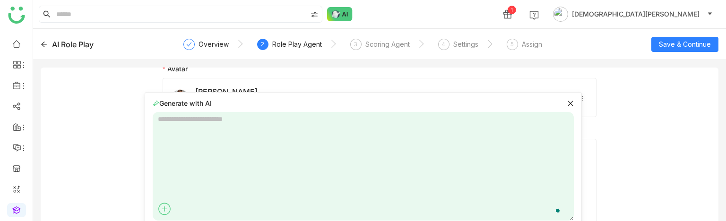
click at [280, 132] on textarea "To enrich screen reader interactions, please activate Accessibility in Grammarl…" at bounding box center [363, 166] width 421 height 109
type textarea "**********"
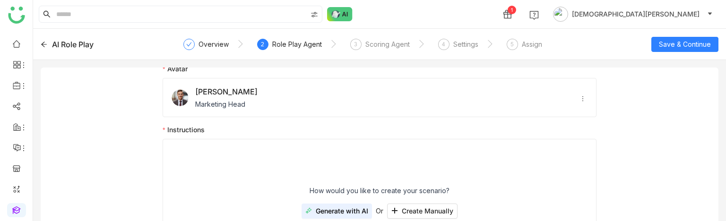
click at [426, 218] on div "How would you like to create your scenario? Generate with AI Or Create Manually…" at bounding box center [380, 214] width 434 height 151
click at [426, 213] on span "Create Manually" at bounding box center [428, 212] width 52 height 8
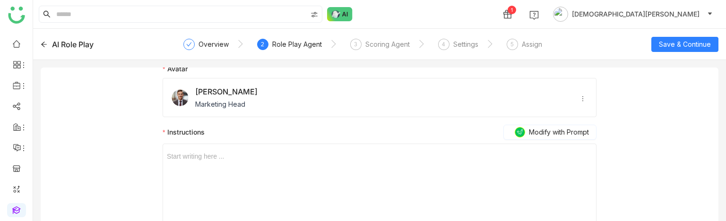
click at [239, 163] on div "Start writing here ..." at bounding box center [380, 191] width 426 height 95
click at [213, 151] on div at bounding box center [380, 156] width 426 height 10
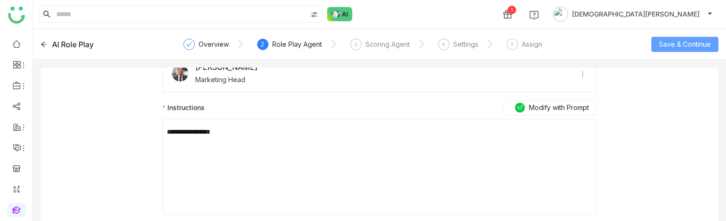
click at [692, 39] on span "Save & Continue" at bounding box center [685, 44] width 52 height 10
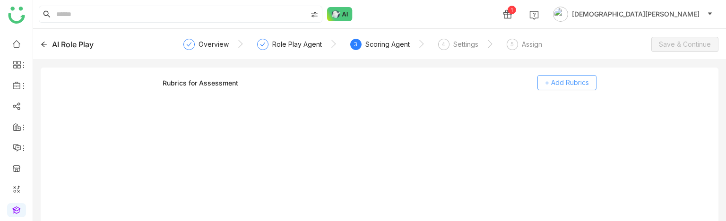
click at [559, 83] on span "+ Add Rubrics" at bounding box center [567, 83] width 44 height 10
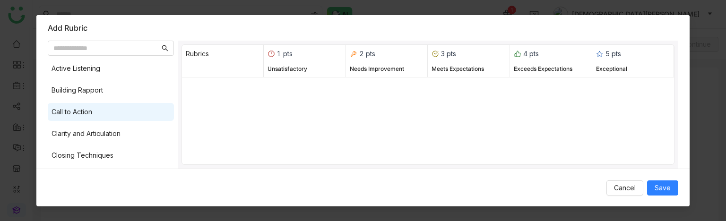
click at [87, 110] on div "Call to Action" at bounding box center [72, 112] width 41 height 10
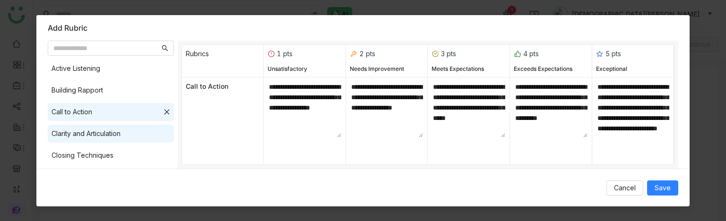
click at [96, 131] on div "Clarity and Articulation" at bounding box center [86, 134] width 69 height 10
click at [98, 96] on div "Building Rapport" at bounding box center [111, 90] width 126 height 18
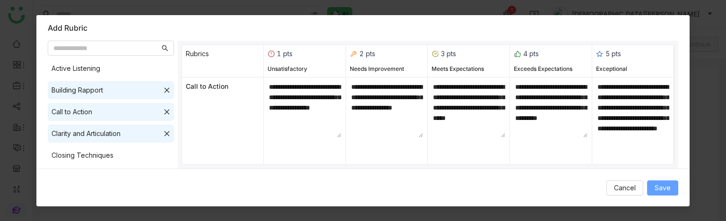
click at [666, 186] on span "Save" at bounding box center [663, 188] width 16 height 10
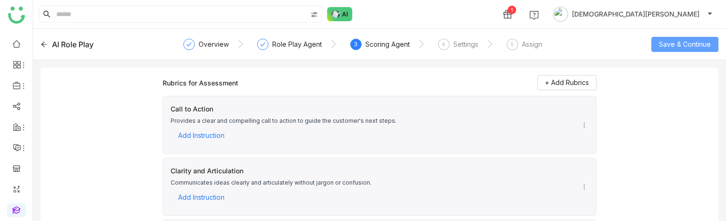
click at [687, 49] on span "Save & Continue" at bounding box center [685, 44] width 52 height 10
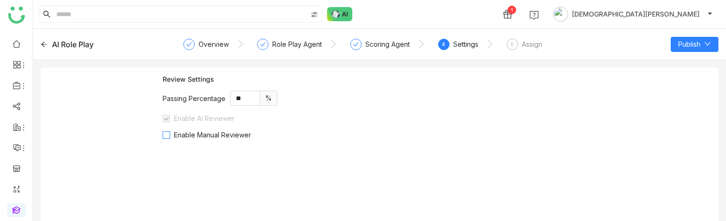
click at [201, 139] on span "Enable Manual Reviewer" at bounding box center [212, 135] width 85 height 8
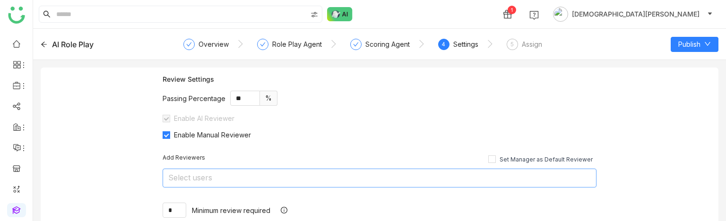
click at [233, 175] on nz-select-top-control "Select users" at bounding box center [380, 178] width 434 height 19
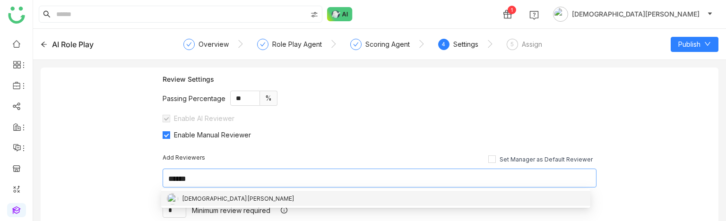
type input "******"
click at [201, 200] on div "[DEMOGRAPHIC_DATA][PERSON_NAME]" at bounding box center [238, 199] width 113 height 10
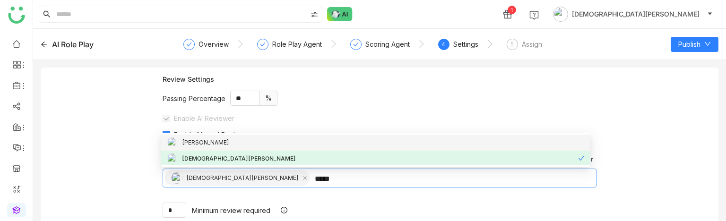
type input "*****"
click at [302, 148] on nz-option-item "chiru balaya" at bounding box center [375, 143] width 429 height 16
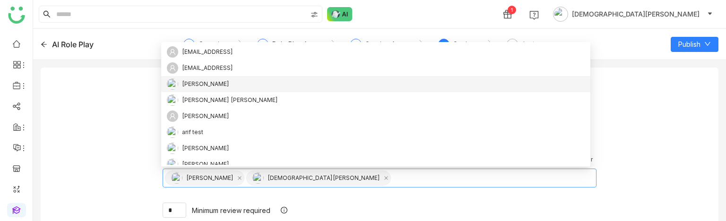
click at [392, 89] on div "aavi aavi" at bounding box center [376, 84] width 418 height 11
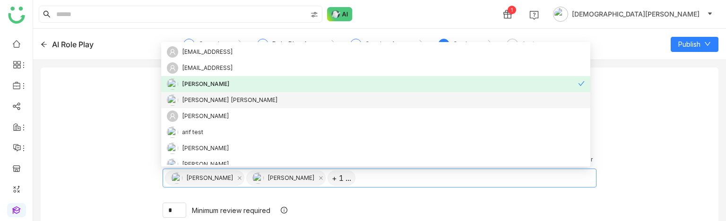
click at [312, 92] on nz-option-item "Anil Reddy Kesireddy" at bounding box center [375, 100] width 429 height 16
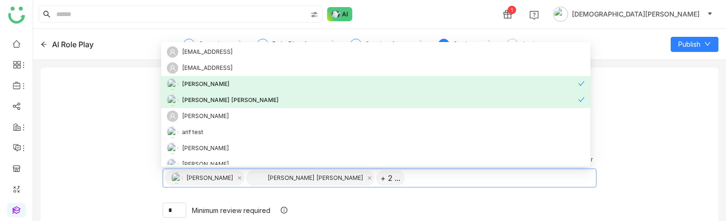
click at [324, 84] on div "aavi aavi" at bounding box center [372, 84] width 411 height 11
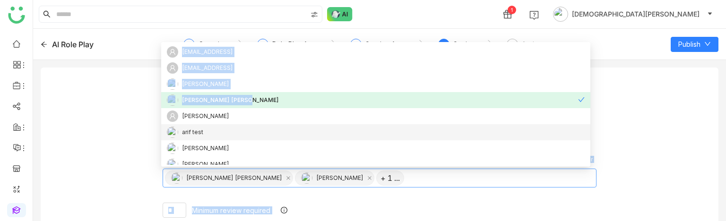
drag, startPoint x: 301, startPoint y: 99, endPoint x: 98, endPoint y: 142, distance: 207.3
click at [98, 142] on body "1 Vishnu Vardhan AI Role Play Overview Role Play Agent Scoring Agent 4 Settings…" at bounding box center [363, 110] width 726 height 221
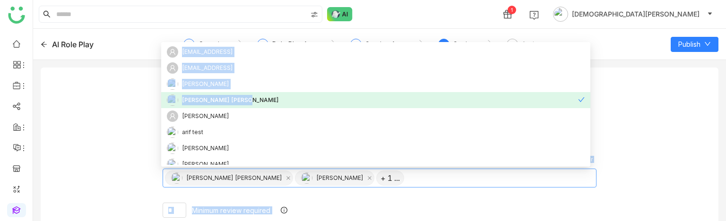
click at [269, 96] on div "Anil Reddy Kesireddy" at bounding box center [372, 100] width 411 height 11
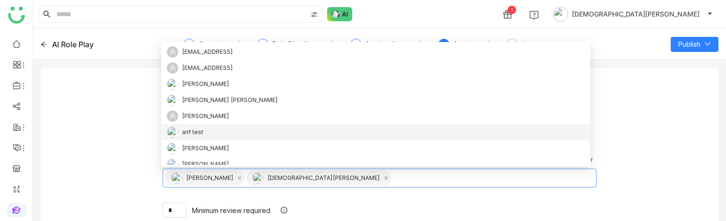
click at [72, 139] on div "Review Settings Passing Percentage ** % Enable AI Reviewer Enable Manual Review…" at bounding box center [380, 151] width 678 height 166
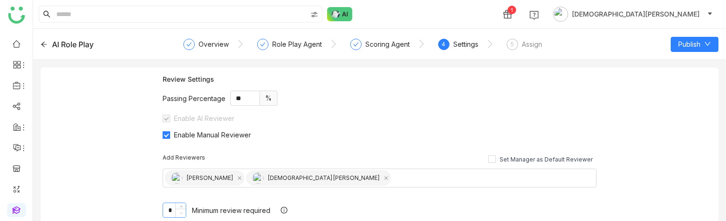
click at [175, 211] on span at bounding box center [180, 213] width 10 height 9
type input "*"
click at [183, 203] on span at bounding box center [180, 207] width 10 height 9
click at [642, 128] on div "Review Settings Passing Percentage ** % Enable AI Reviewer Enable Manual Review…" at bounding box center [380, 151] width 678 height 166
click at [694, 48] on span "Publish" at bounding box center [690, 44] width 22 height 10
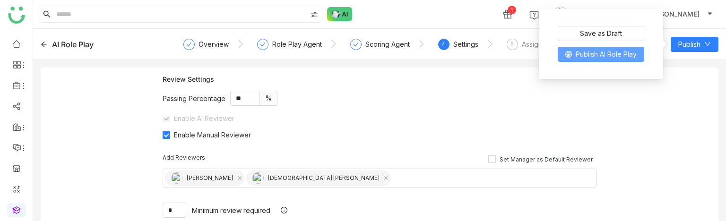
click at [605, 54] on span "Publish AI Role Play" at bounding box center [606, 54] width 61 height 10
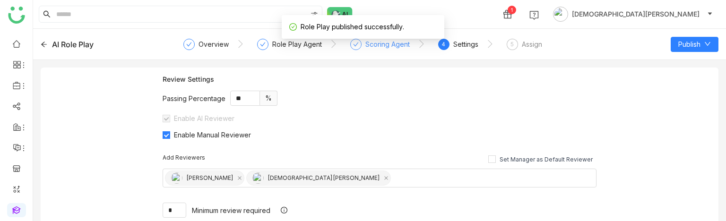
click at [382, 40] on div "Scoring Agent" at bounding box center [388, 44] width 44 height 11
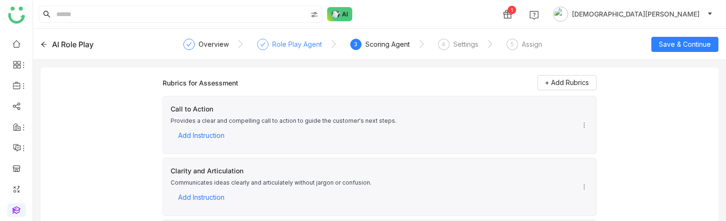
click at [293, 43] on div "Role Play Agent" at bounding box center [297, 44] width 50 height 11
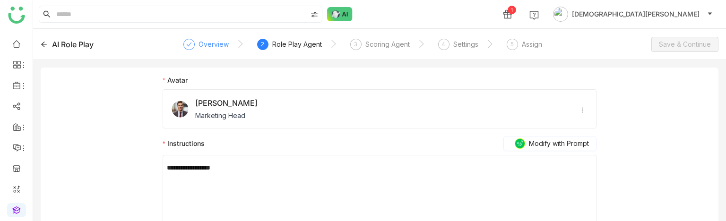
click at [206, 41] on div "Overview" at bounding box center [214, 44] width 30 height 11
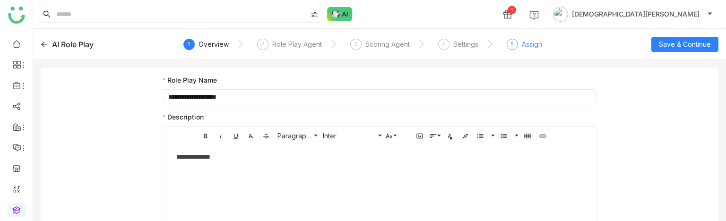
click at [518, 42] on div "5 Assign" at bounding box center [524, 47] width 35 height 17
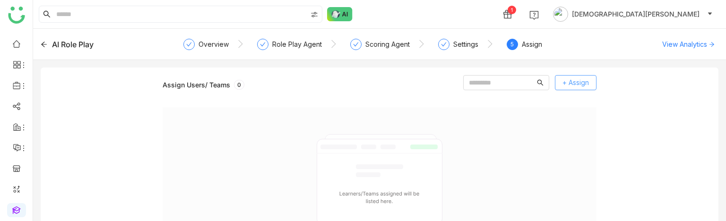
click at [576, 81] on span "+ Assign" at bounding box center [576, 83] width 26 height 10
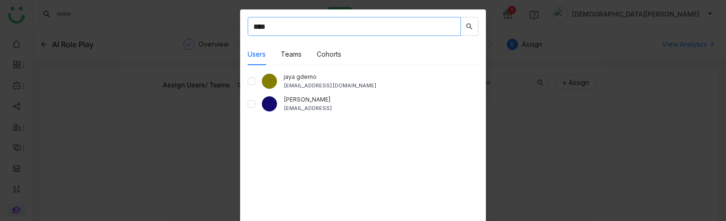
type input "****"
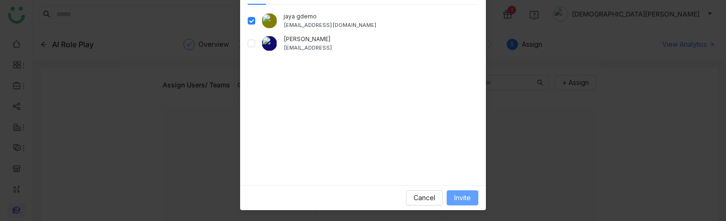
click at [455, 193] on span "Invite" at bounding box center [462, 198] width 17 height 10
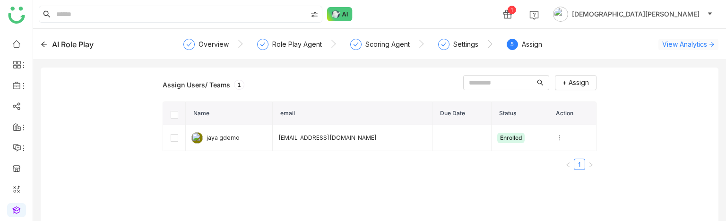
click at [679, 45] on span "View Analytics" at bounding box center [685, 44] width 45 height 10
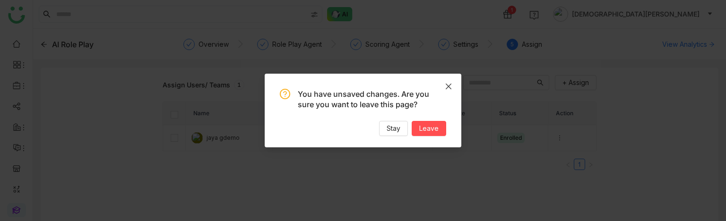
click at [445, 87] on icon "Close" at bounding box center [449, 87] width 8 height 8
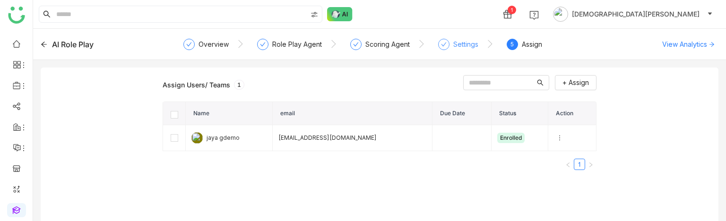
click at [454, 48] on div "Settings" at bounding box center [466, 44] width 25 height 11
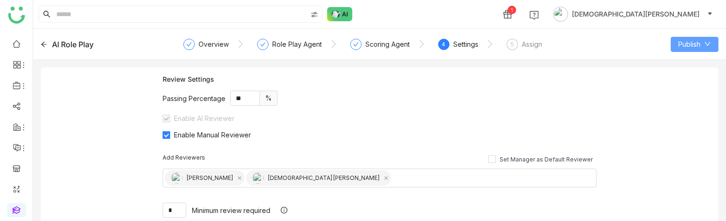
click at [684, 39] on span "Publish" at bounding box center [690, 44] width 22 height 10
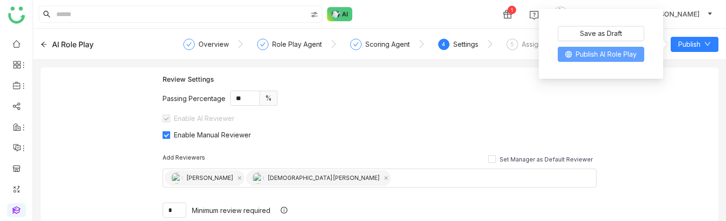
click at [619, 54] on span "Publish AI Role Play" at bounding box center [606, 54] width 61 height 10
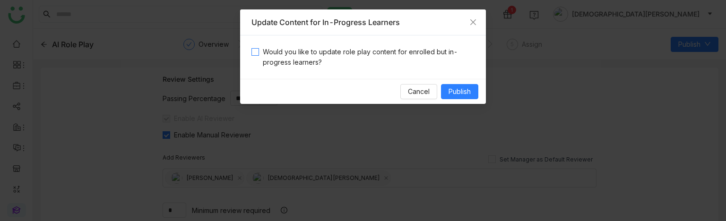
click at [274, 61] on span "Would you like to update role play content for enrolled but in-progress learner…" at bounding box center [367, 57] width 216 height 21
click at [449, 87] on span "Publish" at bounding box center [460, 92] width 22 height 10
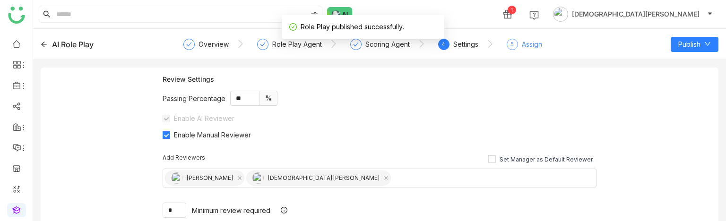
click at [535, 44] on div "Assign" at bounding box center [532, 44] width 20 height 11
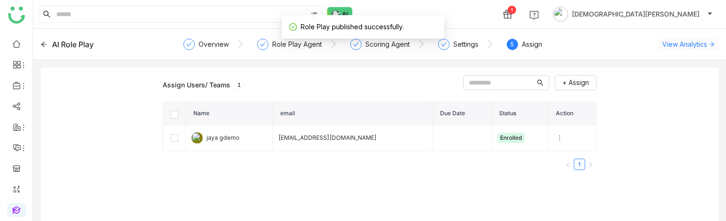
click at [707, 42] on span "View Analytics" at bounding box center [685, 44] width 45 height 10
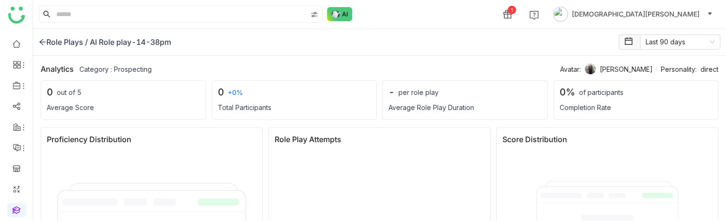
click at [41, 39] on icon at bounding box center [43, 42] width 8 height 8
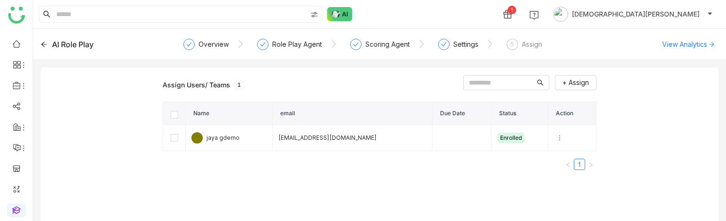
click at [567, 74] on div "Assign Users/ Teams 1 + Assign Name email Due Date Status Action jaya gdemo jay…" at bounding box center [380, 148] width 678 height 161
click at [569, 79] on span "+ Assign" at bounding box center [576, 83] width 26 height 10
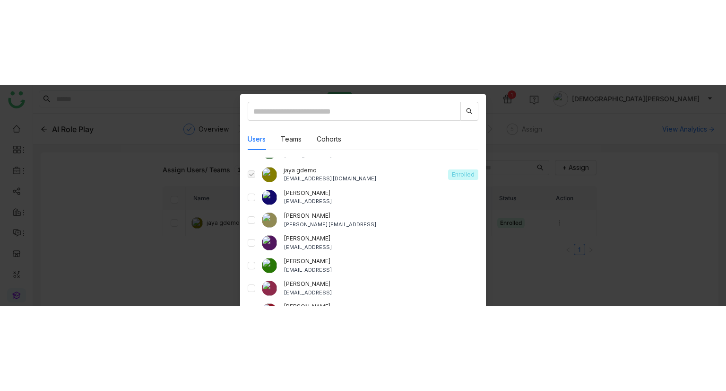
scroll to position [61, 0]
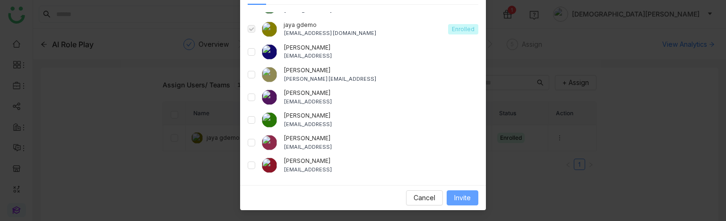
click at [450, 197] on button "Invite" at bounding box center [463, 198] width 32 height 15
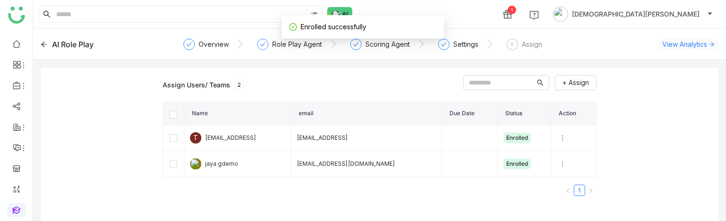
click at [685, 45] on span "View Analytics" at bounding box center [685, 44] width 45 height 10
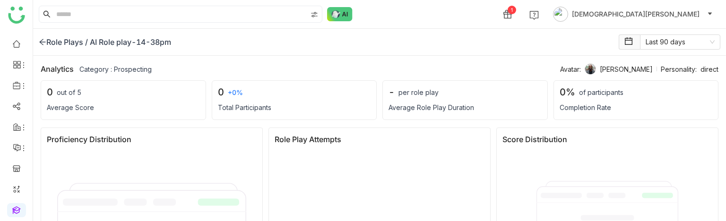
click at [55, 40] on div "Role Plays /" at bounding box center [63, 41] width 49 height 11
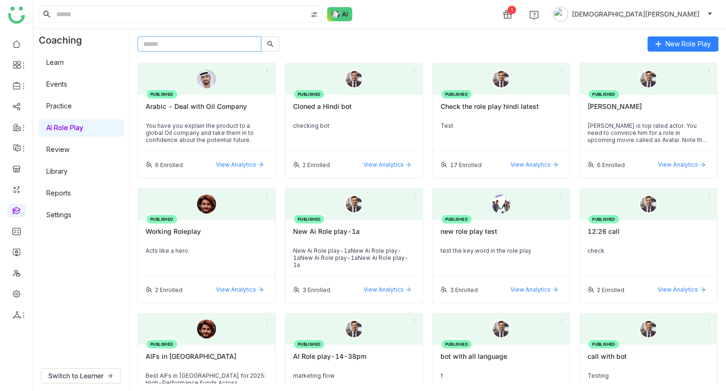
click at [199, 44] on input "text" at bounding box center [200, 43] width 124 height 15
paste input "**********"
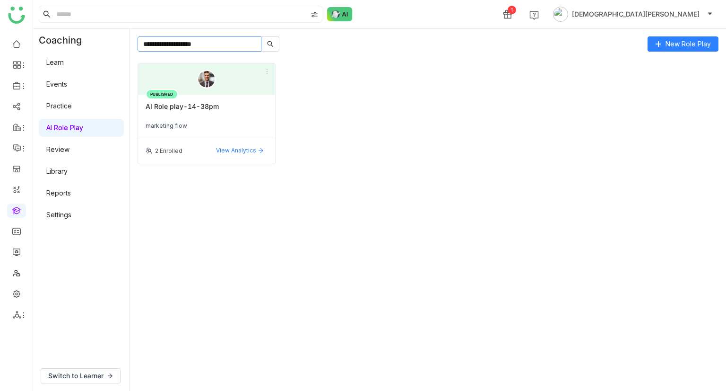
type input "**********"
click at [93, 375] on span "Switch to Learner" at bounding box center [75, 375] width 55 height 10
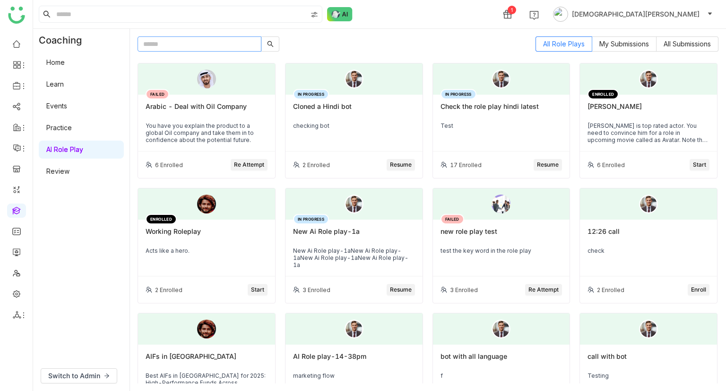
paste input "**********"
click at [216, 48] on input "**********" at bounding box center [200, 43] width 124 height 15
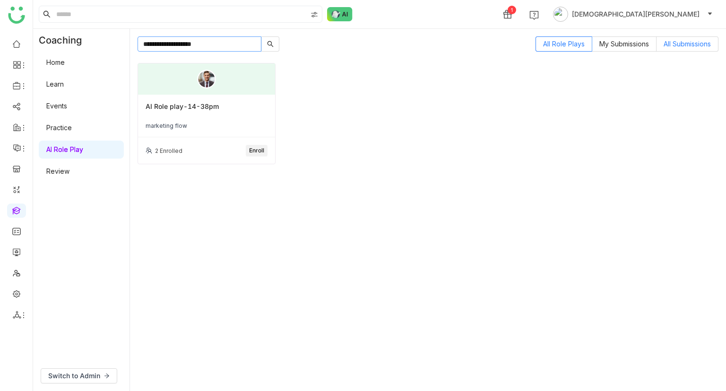
type input "**********"
click at [667, 43] on span "All Submissions" at bounding box center [687, 44] width 47 height 8
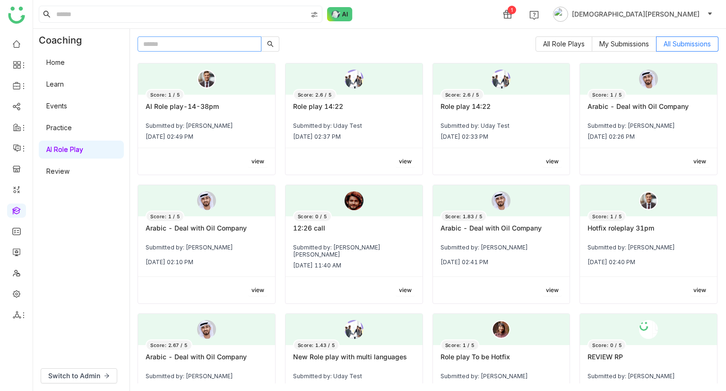
paste input "**********"
click at [218, 44] on input "**********" at bounding box center [200, 43] width 124 height 15
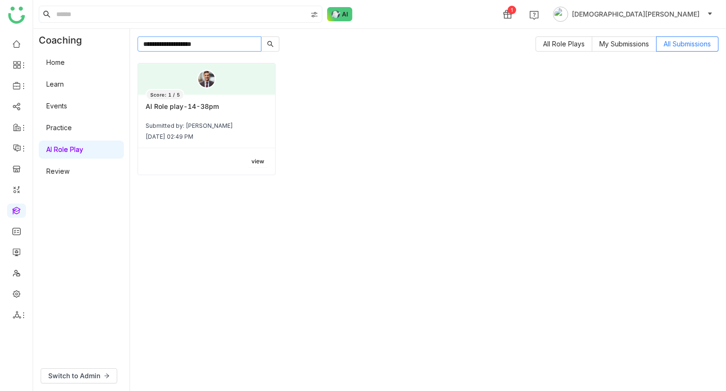
type input "**********"
click at [249, 113] on div "AI Role play-14-38pm" at bounding box center [207, 110] width 122 height 16
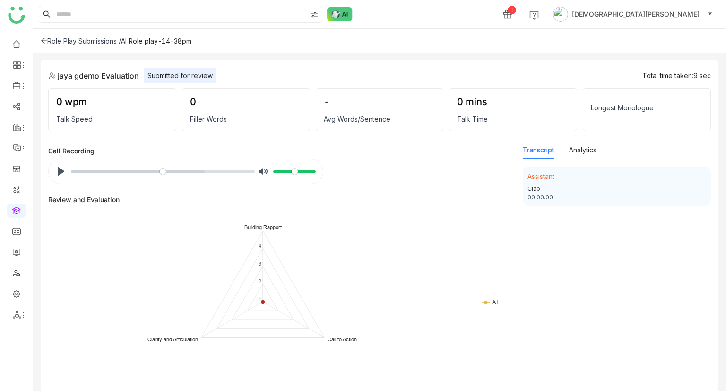
click at [43, 42] on icon at bounding box center [44, 40] width 6 height 5
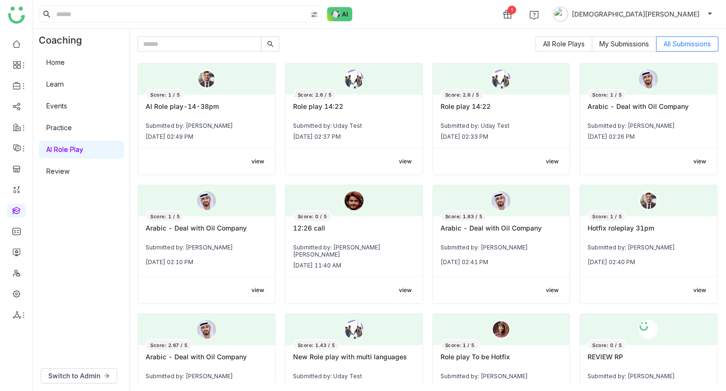
click at [62, 175] on link "Review" at bounding box center [57, 171] width 23 height 8
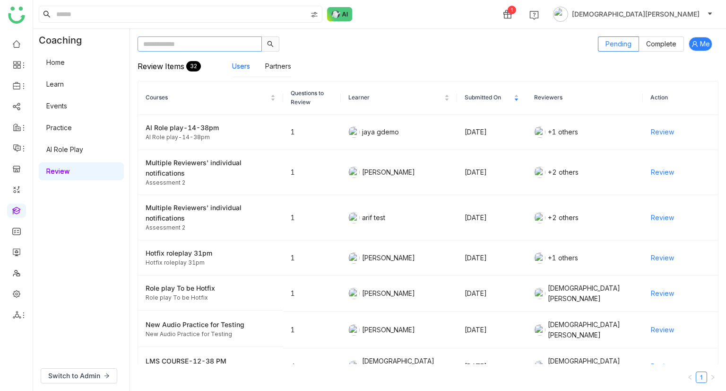
paste input "**********"
click at [177, 42] on input "**********" at bounding box center [200, 43] width 124 height 15
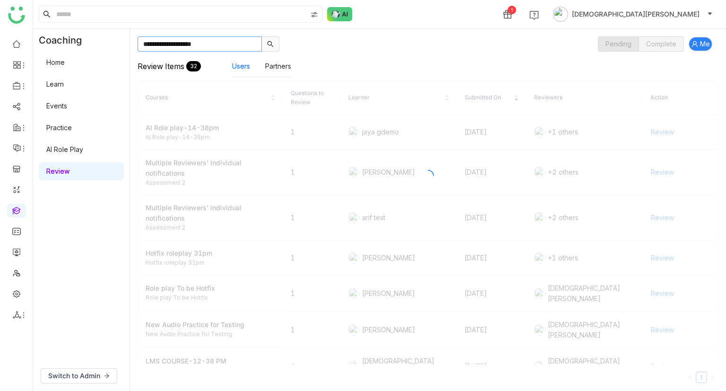
type input "**********"
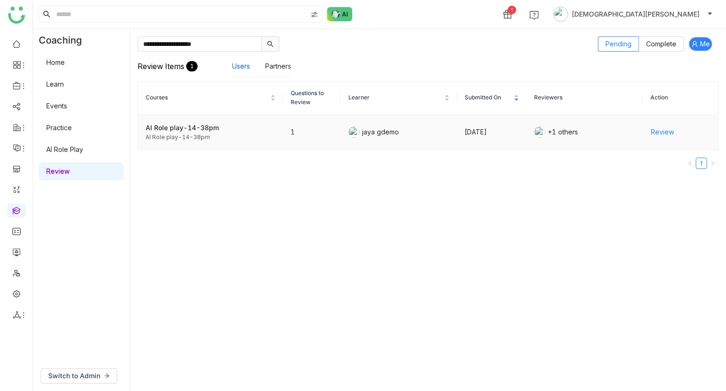
click at [653, 130] on span "Review" at bounding box center [662, 132] width 23 height 10
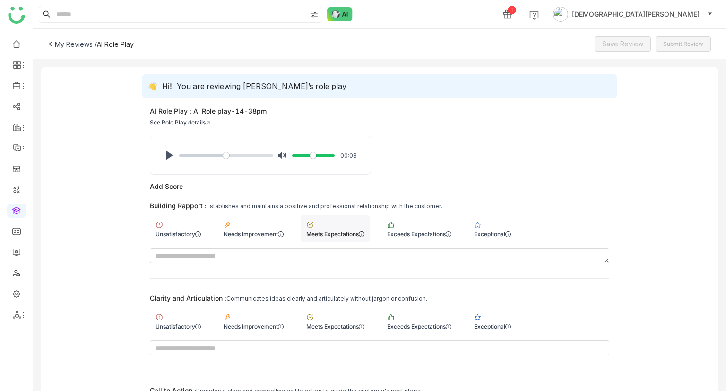
click at [326, 220] on div "Meets Expectations" at bounding box center [336, 228] width 70 height 27
click at [334, 318] on div "Meets Expectations" at bounding box center [336, 320] width 70 height 27
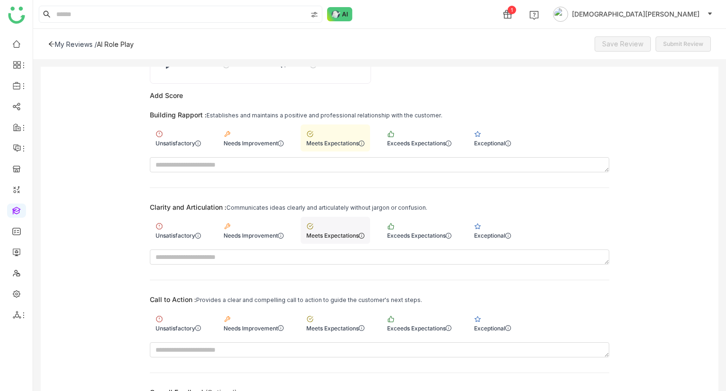
scroll to position [93, 0]
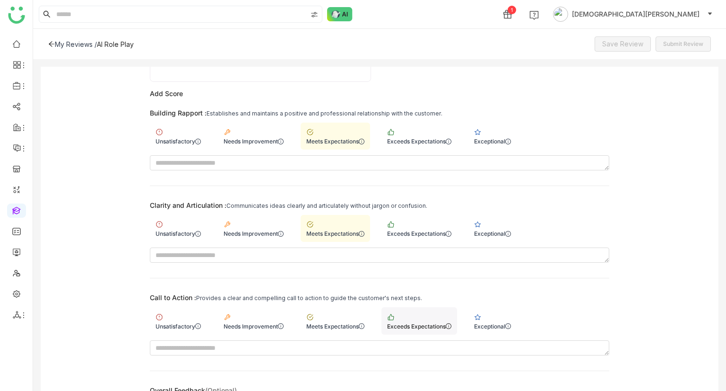
click at [430, 323] on div "Exceeds Expectations" at bounding box center [419, 326] width 64 height 7
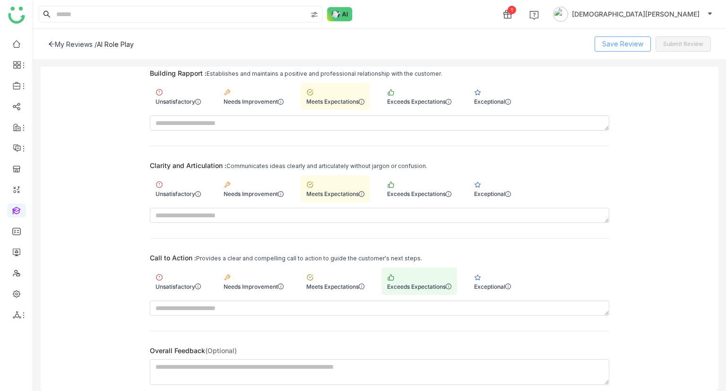
click at [614, 38] on button "Save Review" at bounding box center [623, 43] width 56 height 15
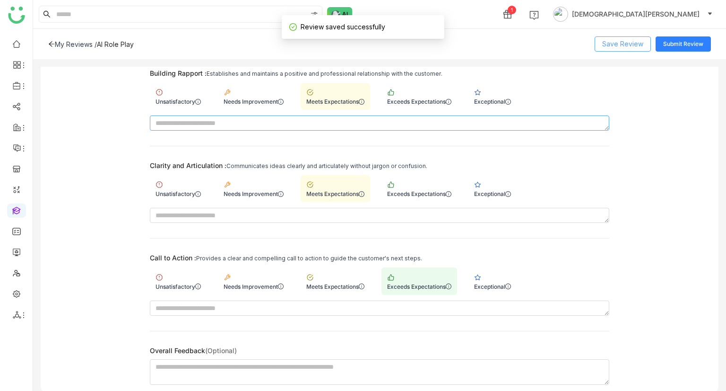
scroll to position [0, 0]
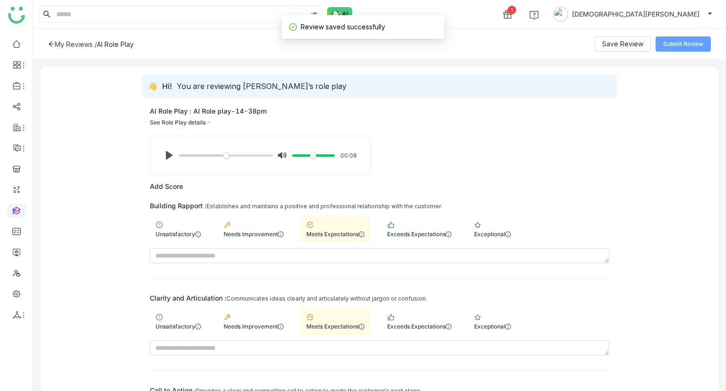
click at [683, 44] on span "Submit Review" at bounding box center [683, 44] width 40 height 9
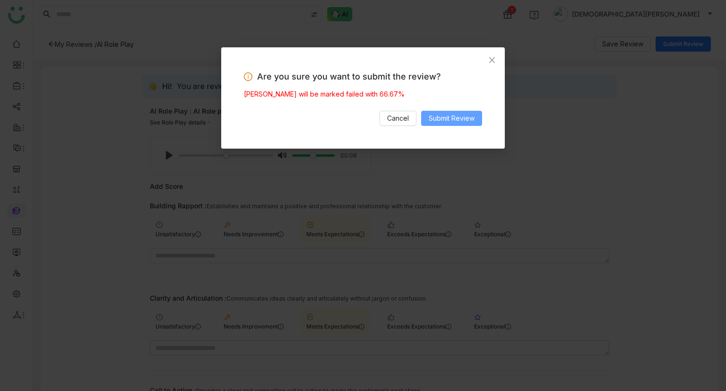
click at [441, 117] on span "Submit Review" at bounding box center [452, 118] width 46 height 10
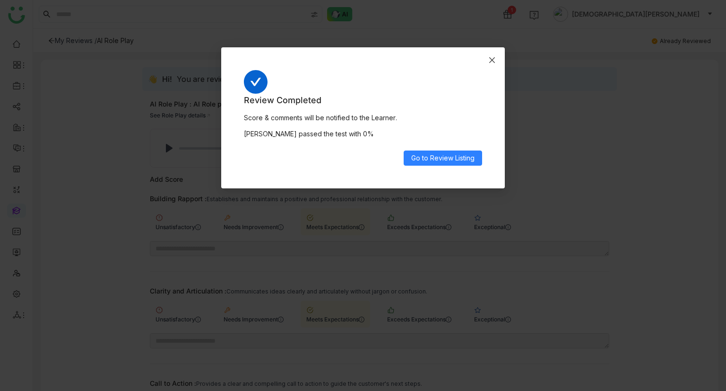
click at [495, 58] on icon "Close" at bounding box center [493, 60] width 8 height 8
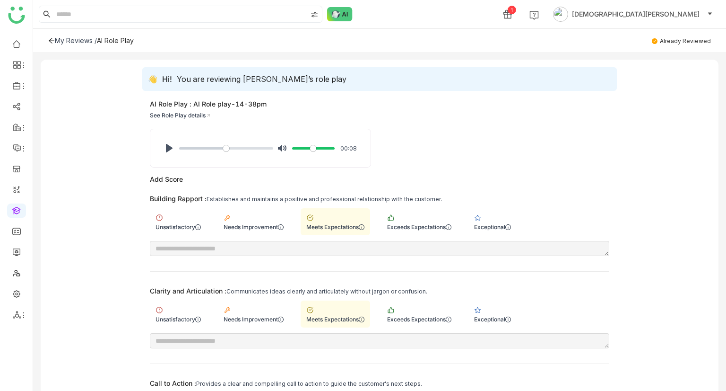
click at [72, 38] on div "My Reviews /" at bounding box center [76, 40] width 42 height 8
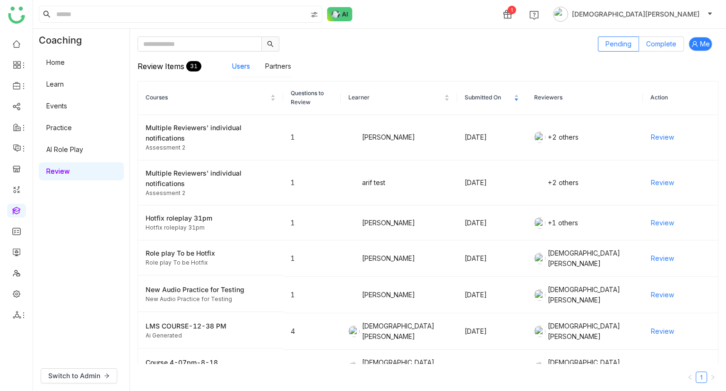
click at [666, 44] on span "Complete" at bounding box center [661, 44] width 30 height 8
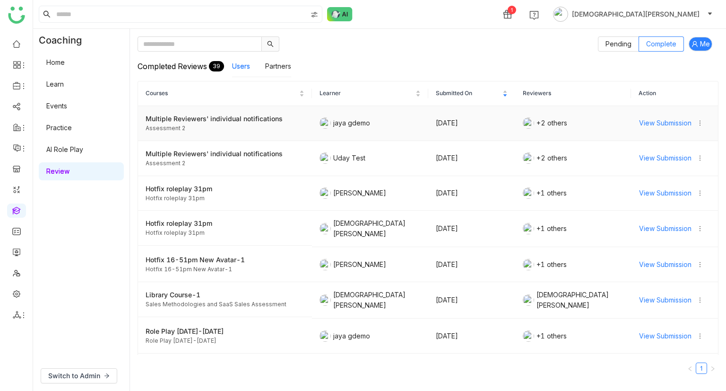
click at [672, 123] on span "View Submission" at bounding box center [665, 123] width 52 height 10
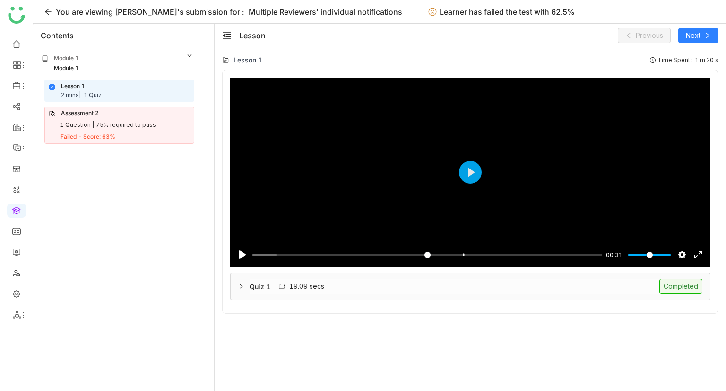
click at [81, 11] on div "You are viewing jaya gdemo's submission for :" at bounding box center [150, 11] width 188 height 11
click at [49, 11] on icon at bounding box center [48, 12] width 8 height 8
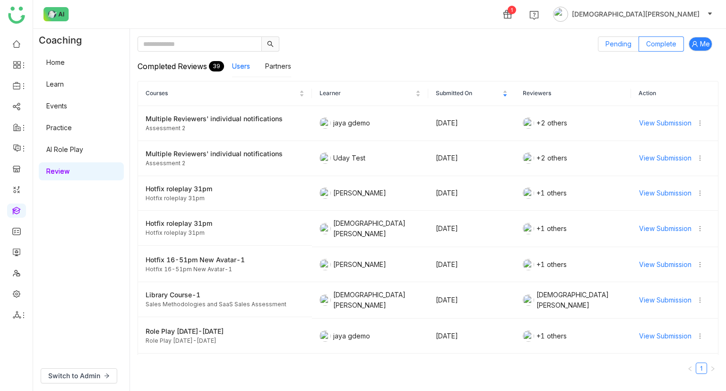
click at [628, 43] on span "Pending" at bounding box center [619, 44] width 26 height 8
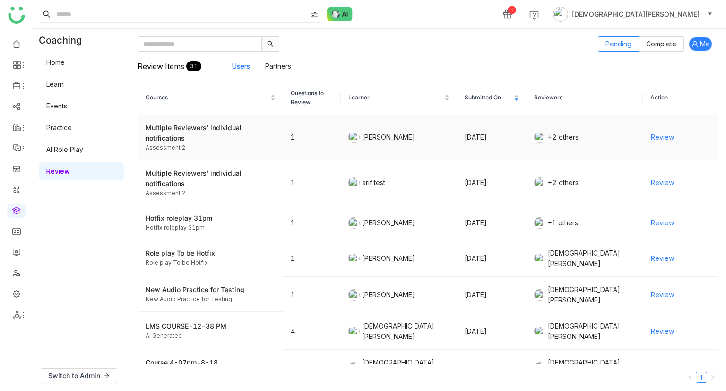
click at [190, 127] on div "Multiple Reviewers' individual notifications" at bounding box center [211, 132] width 130 height 21
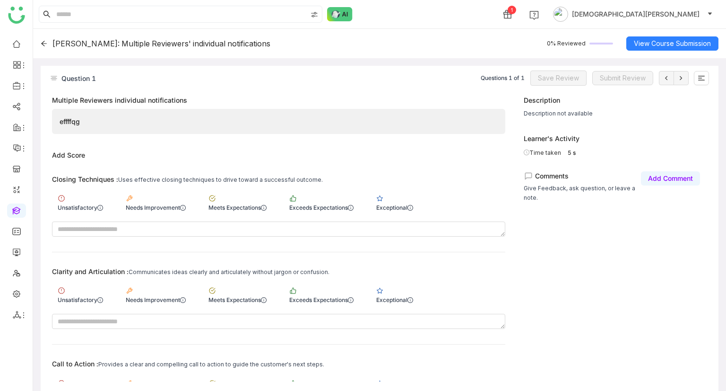
click at [40, 41] on div "[PERSON_NAME]: Multiple Reviewers' individual notifications 0% Reviewed View Co…" at bounding box center [379, 43] width 693 height 29
click at [45, 46] on icon at bounding box center [44, 43] width 7 height 7
